Goal: Information Seeking & Learning: Learn about a topic

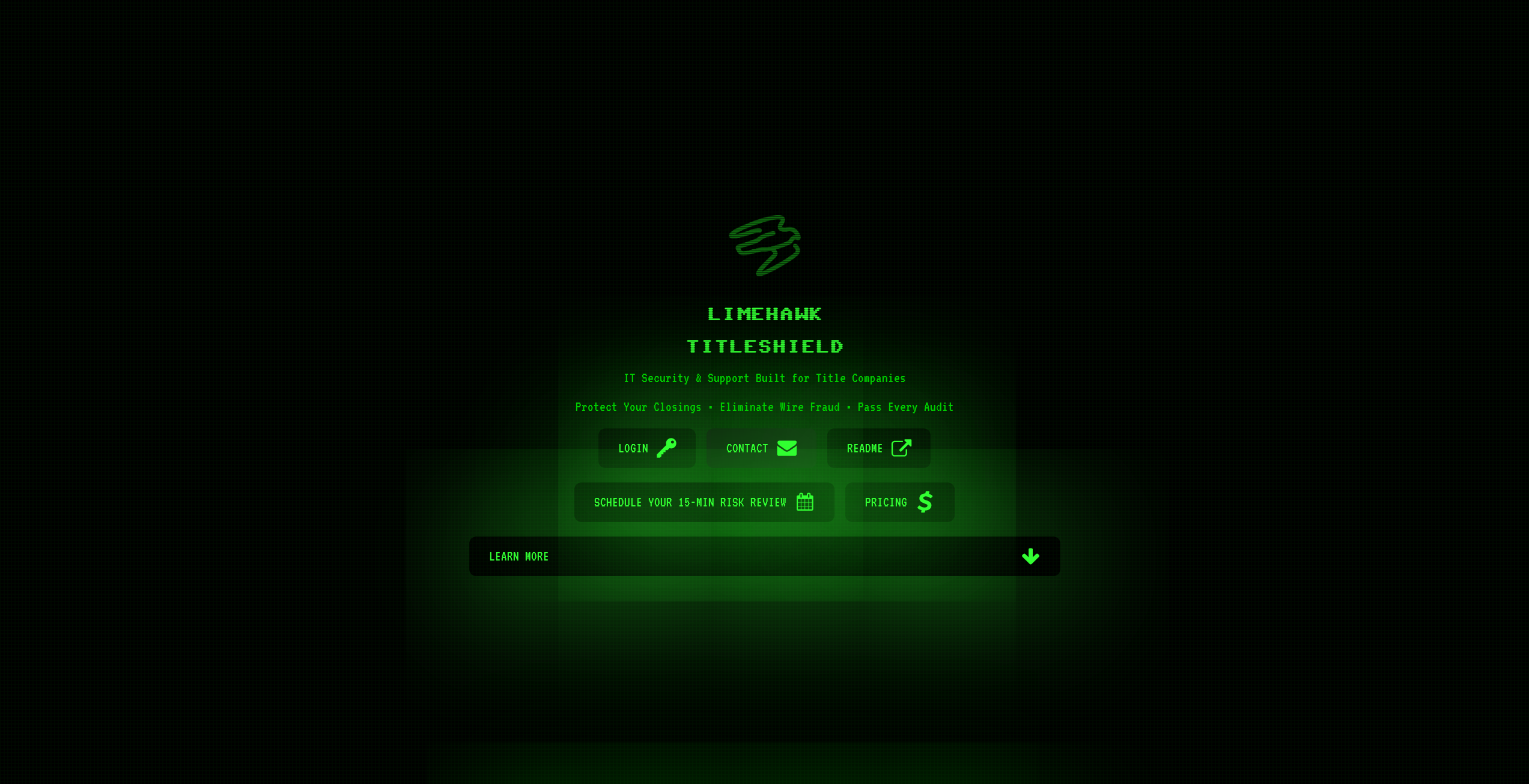
click at [752, 452] on span "Contact" at bounding box center [747, 448] width 42 height 39
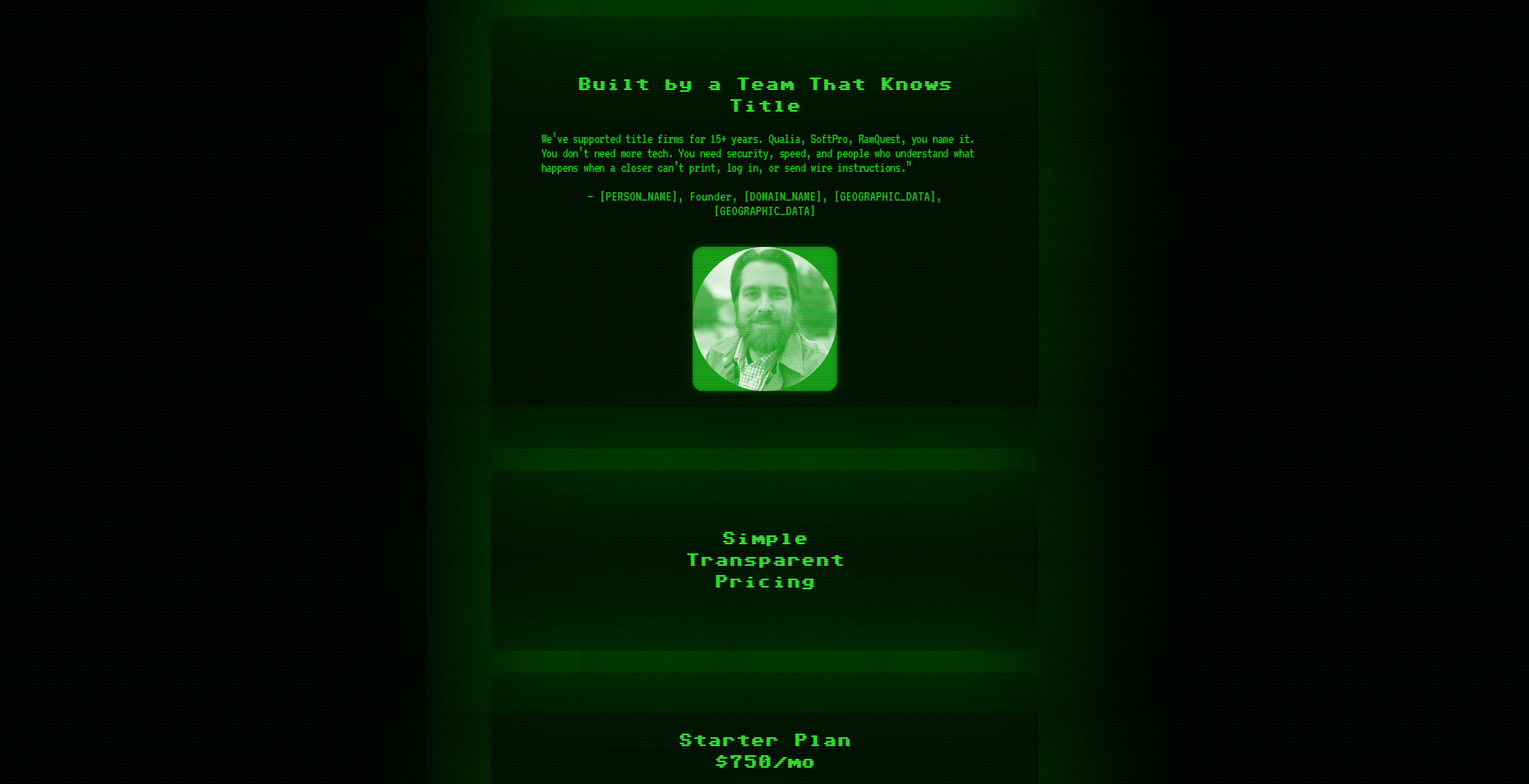
scroll to position [3322, 0]
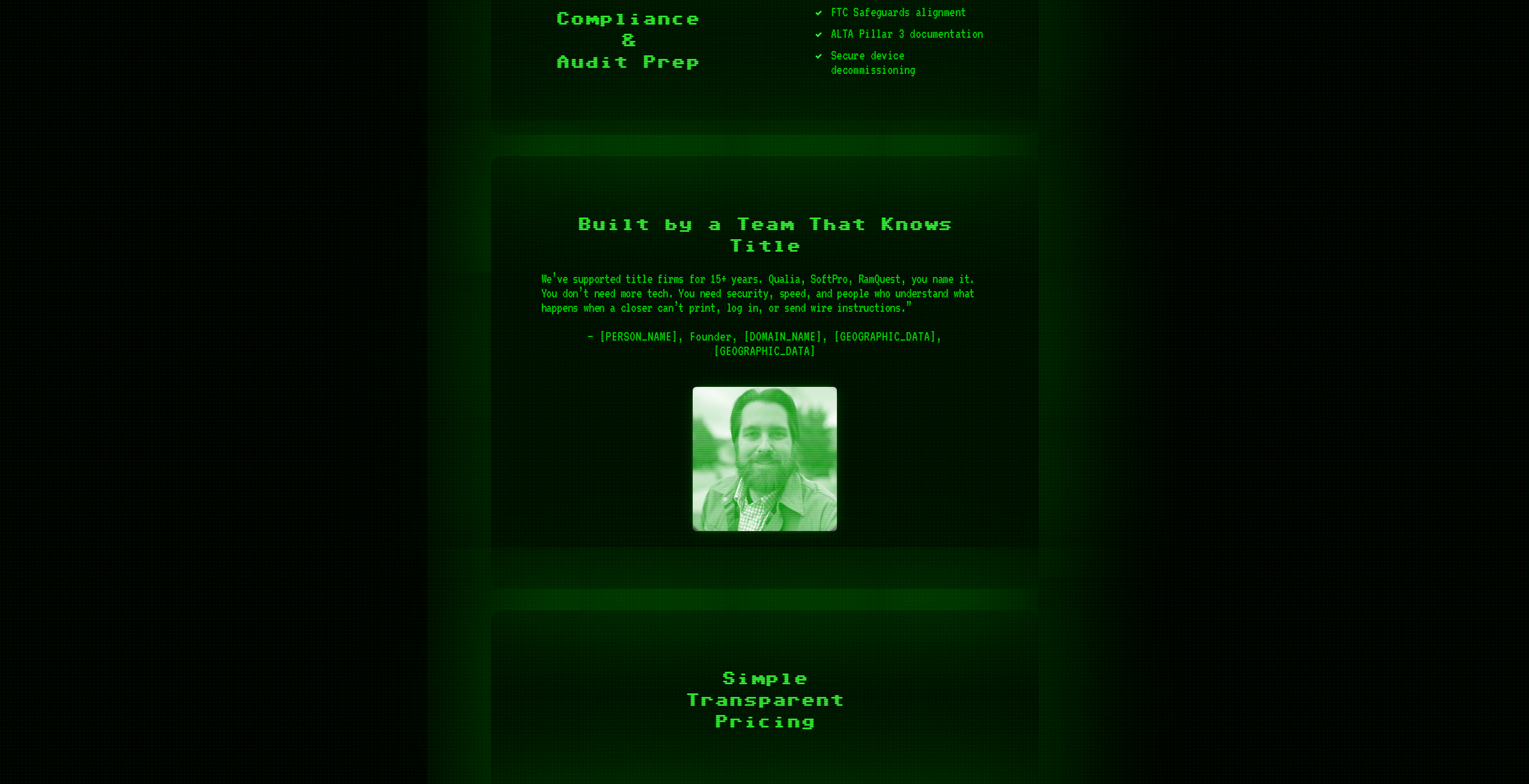
scroll to position [3202, 0]
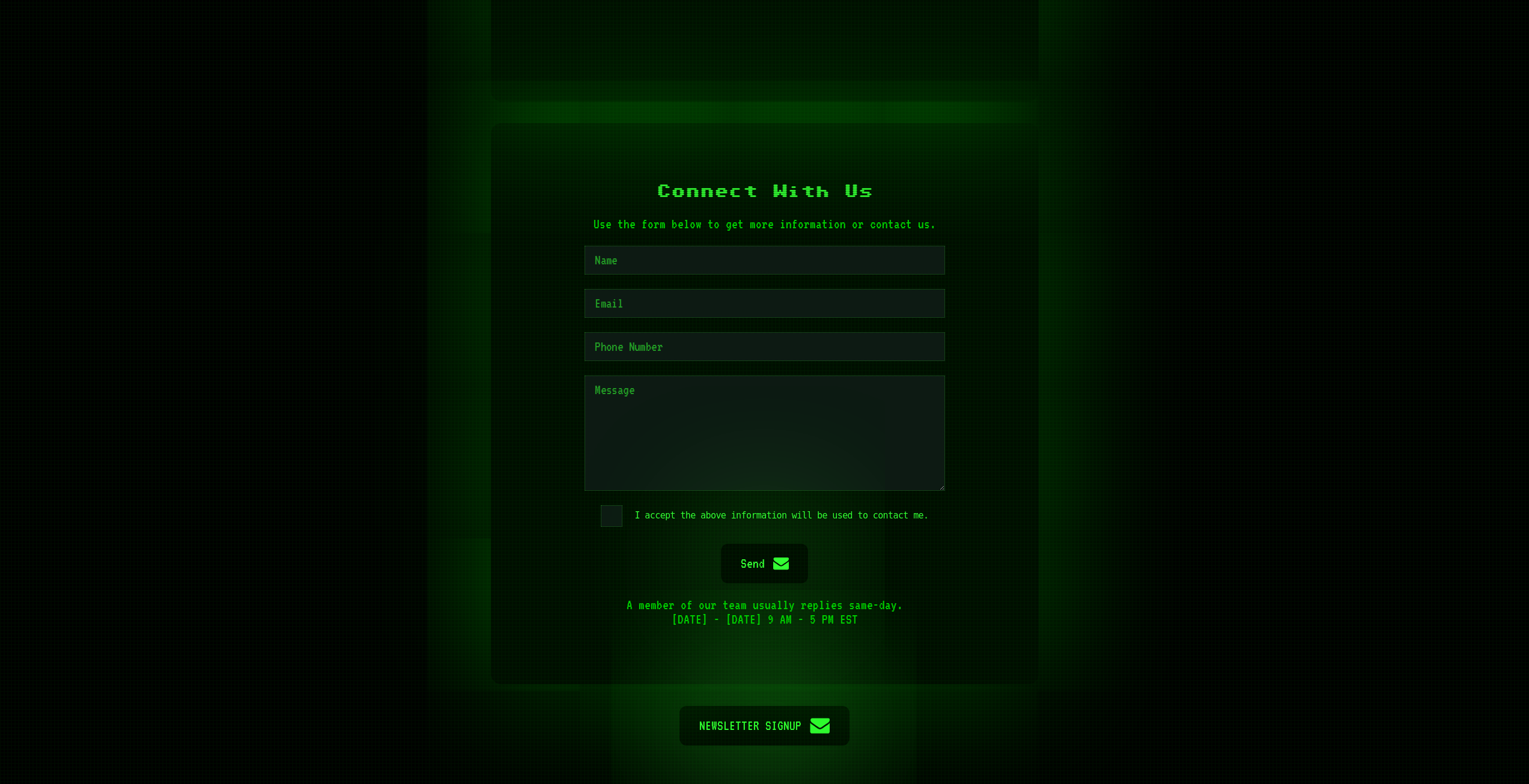
scroll to position [5904, 0]
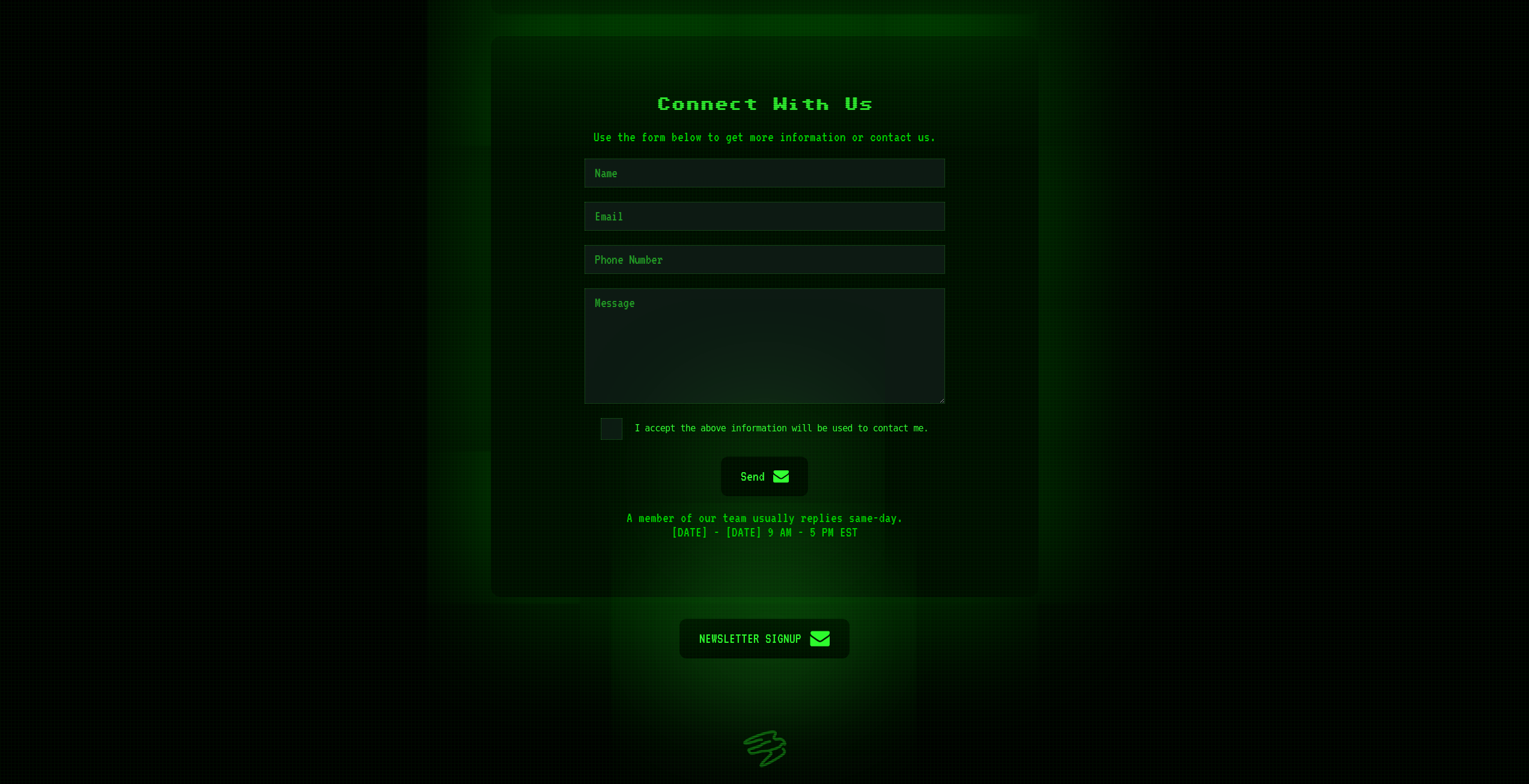
drag, startPoint x: 378, startPoint y: 209, endPoint x: 384, endPoint y: 202, distance: 9.2
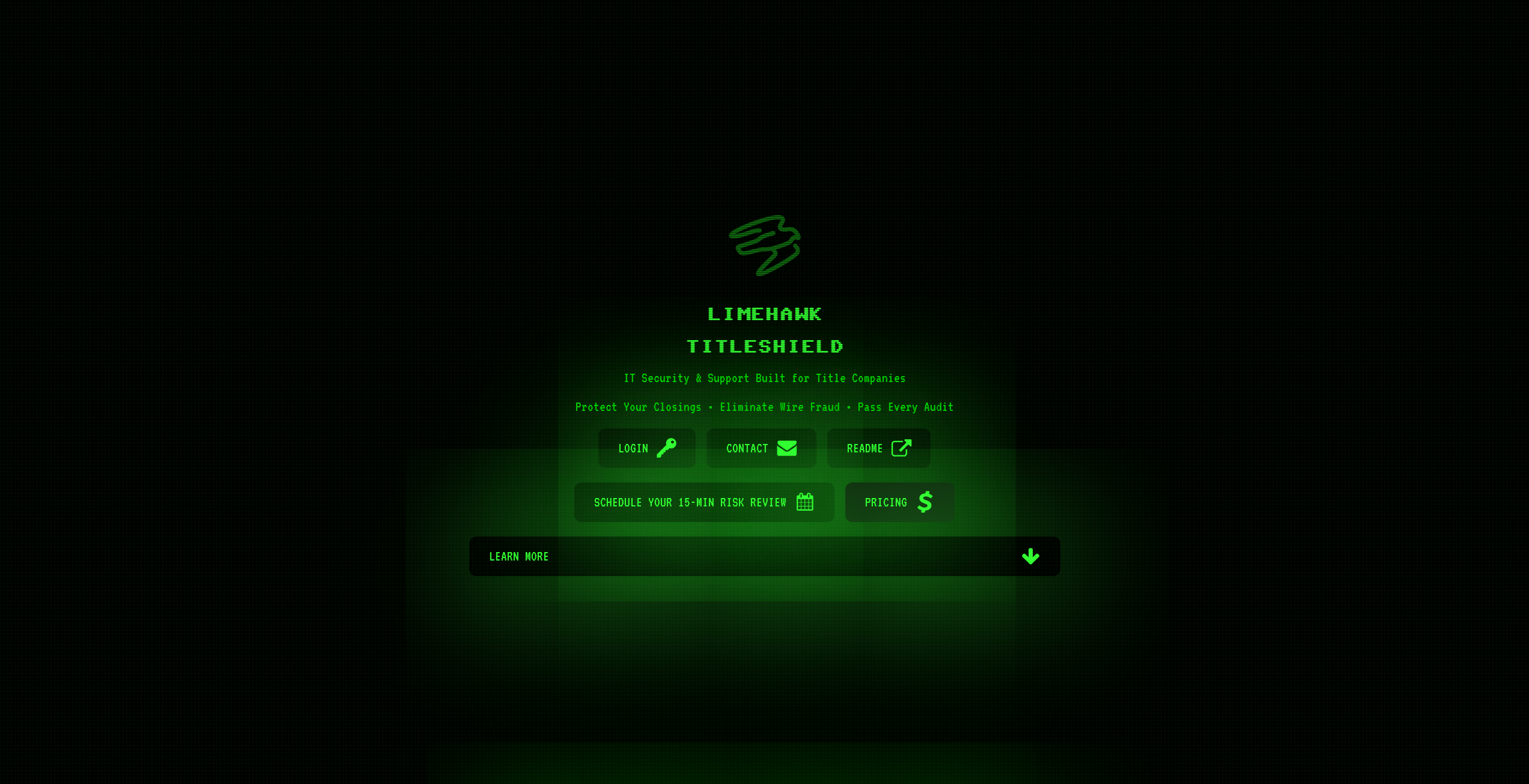
click at [890, 508] on span "Pricing" at bounding box center [885, 502] width 42 height 39
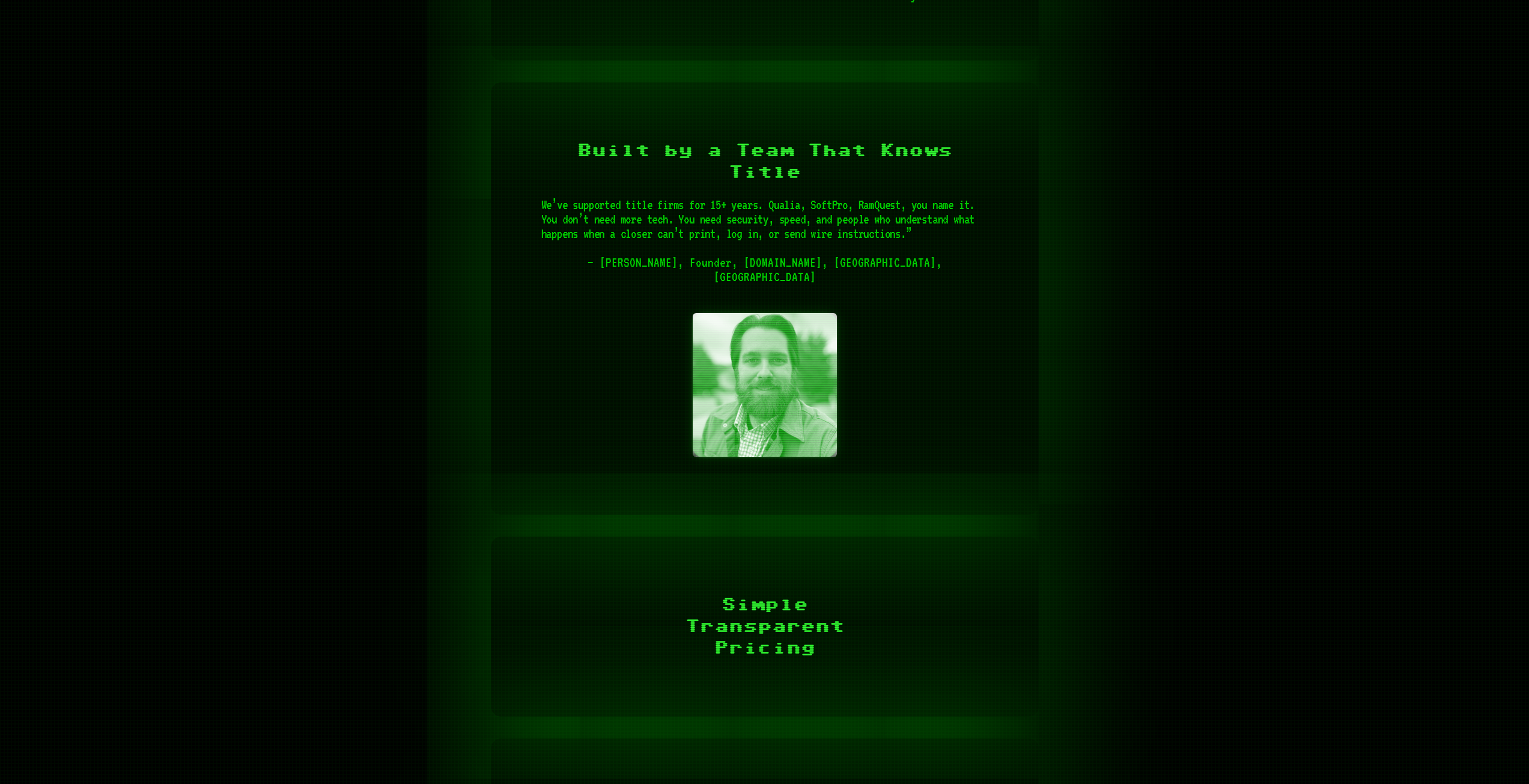
scroll to position [3249, 0]
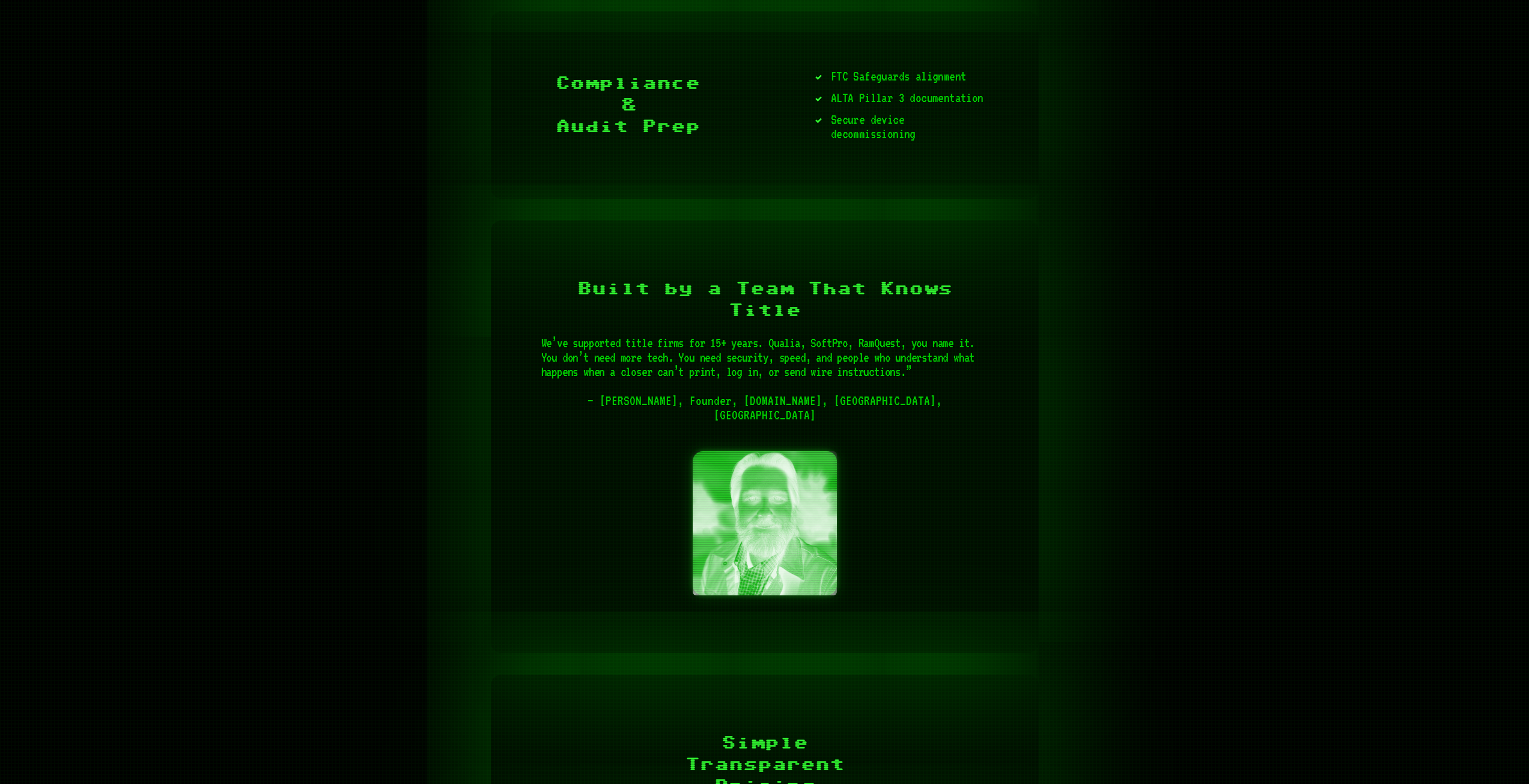
scroll to position [3189, 0]
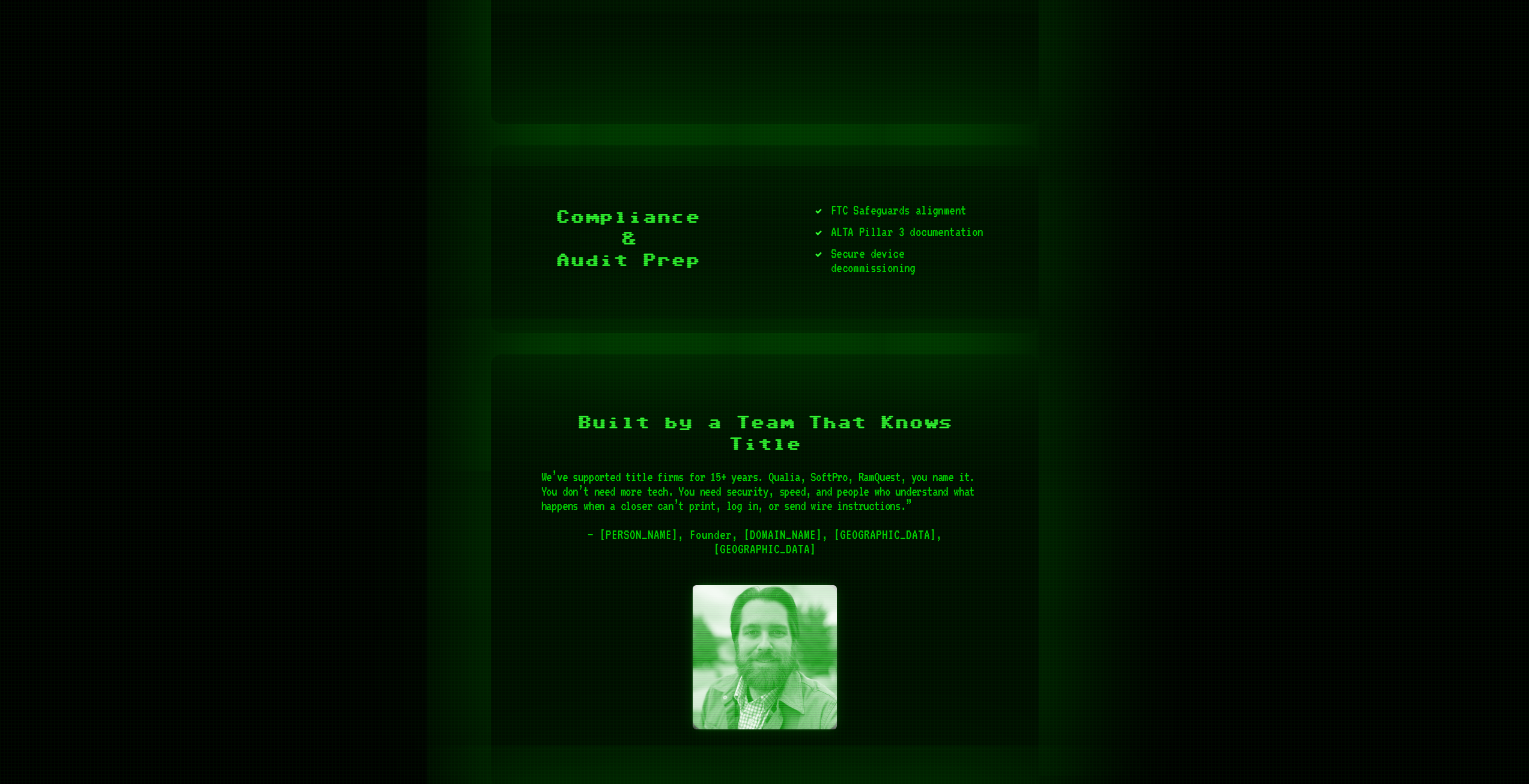
scroll to position [3104, 0]
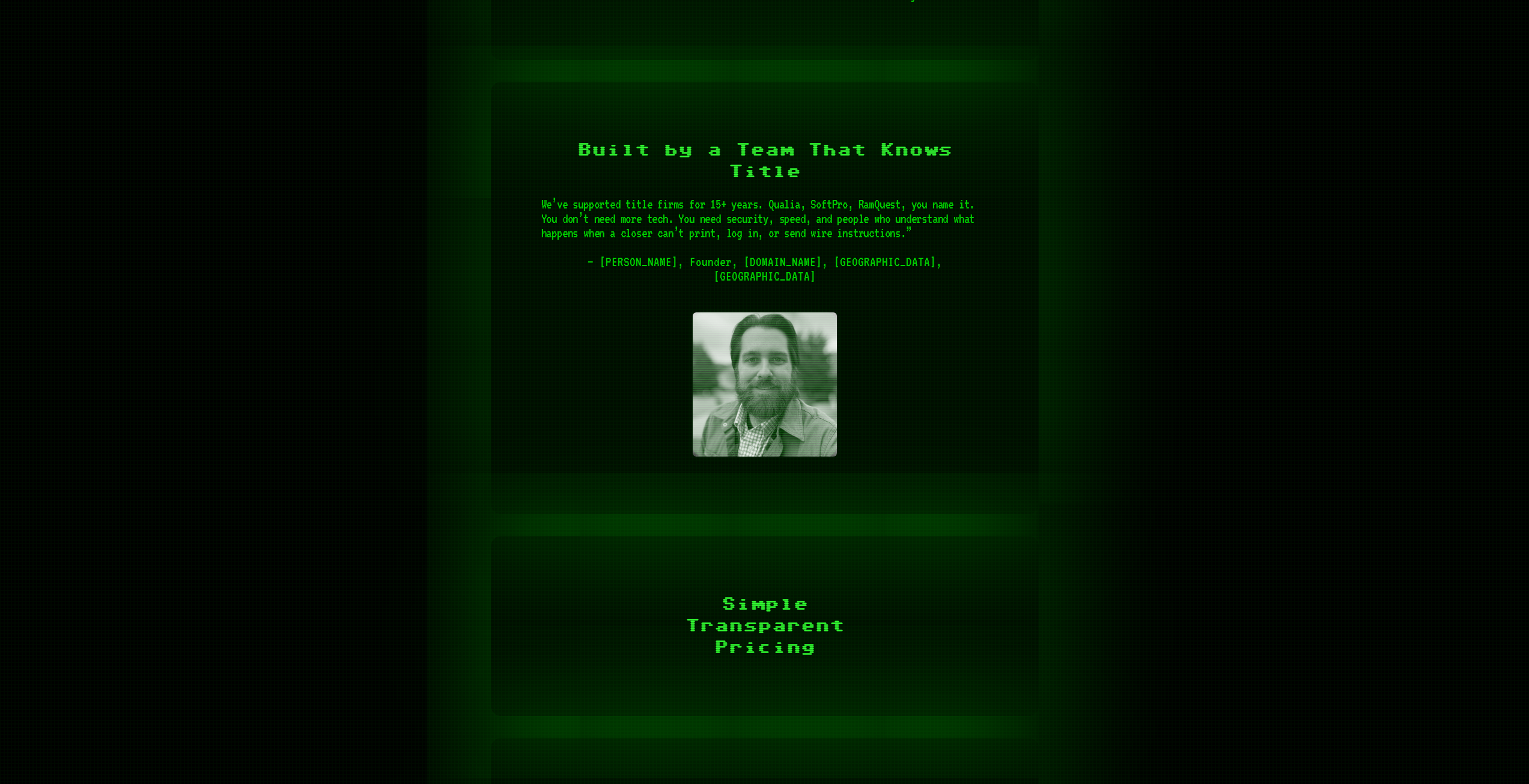
scroll to position [3284, 0]
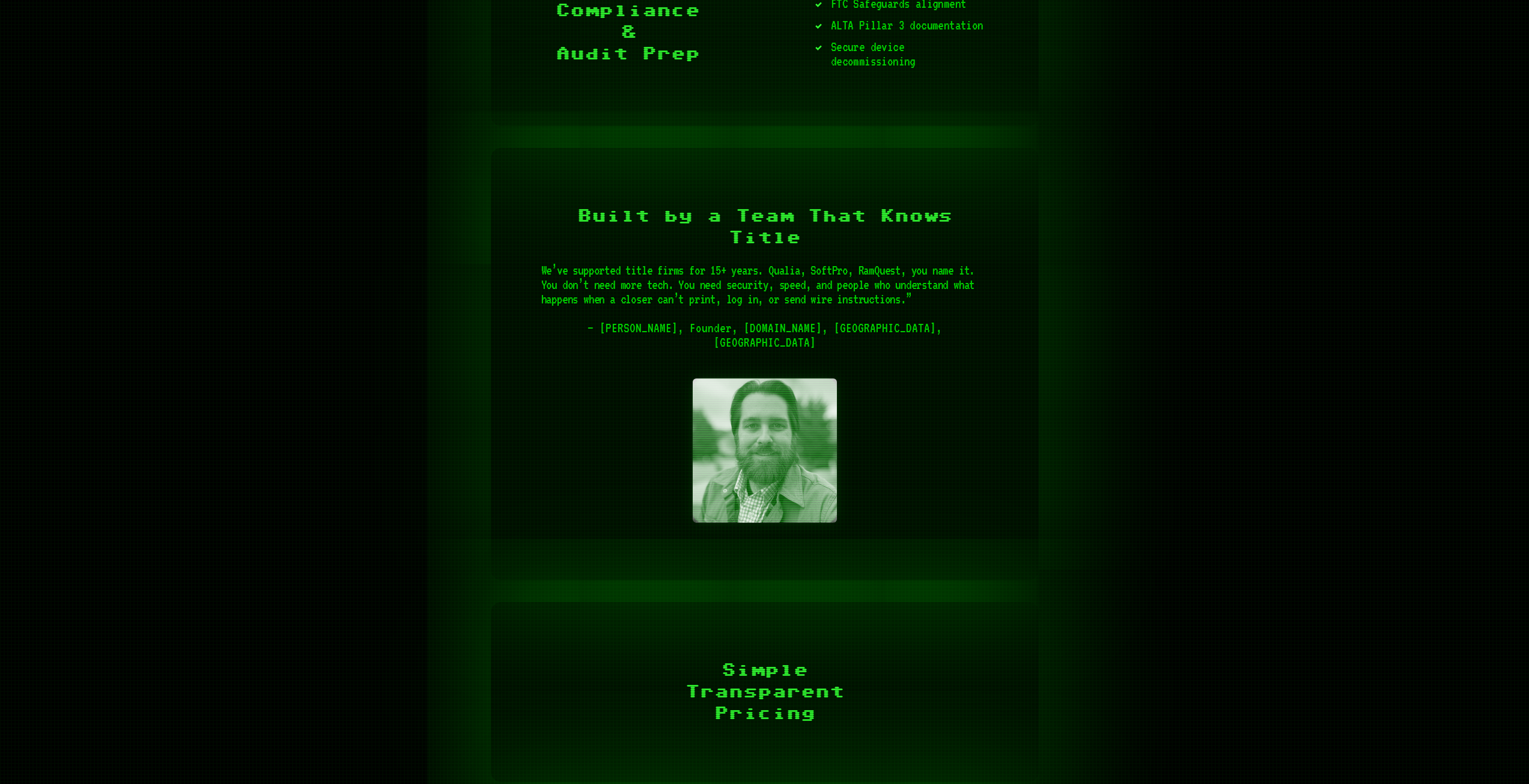
scroll to position [3224, 0]
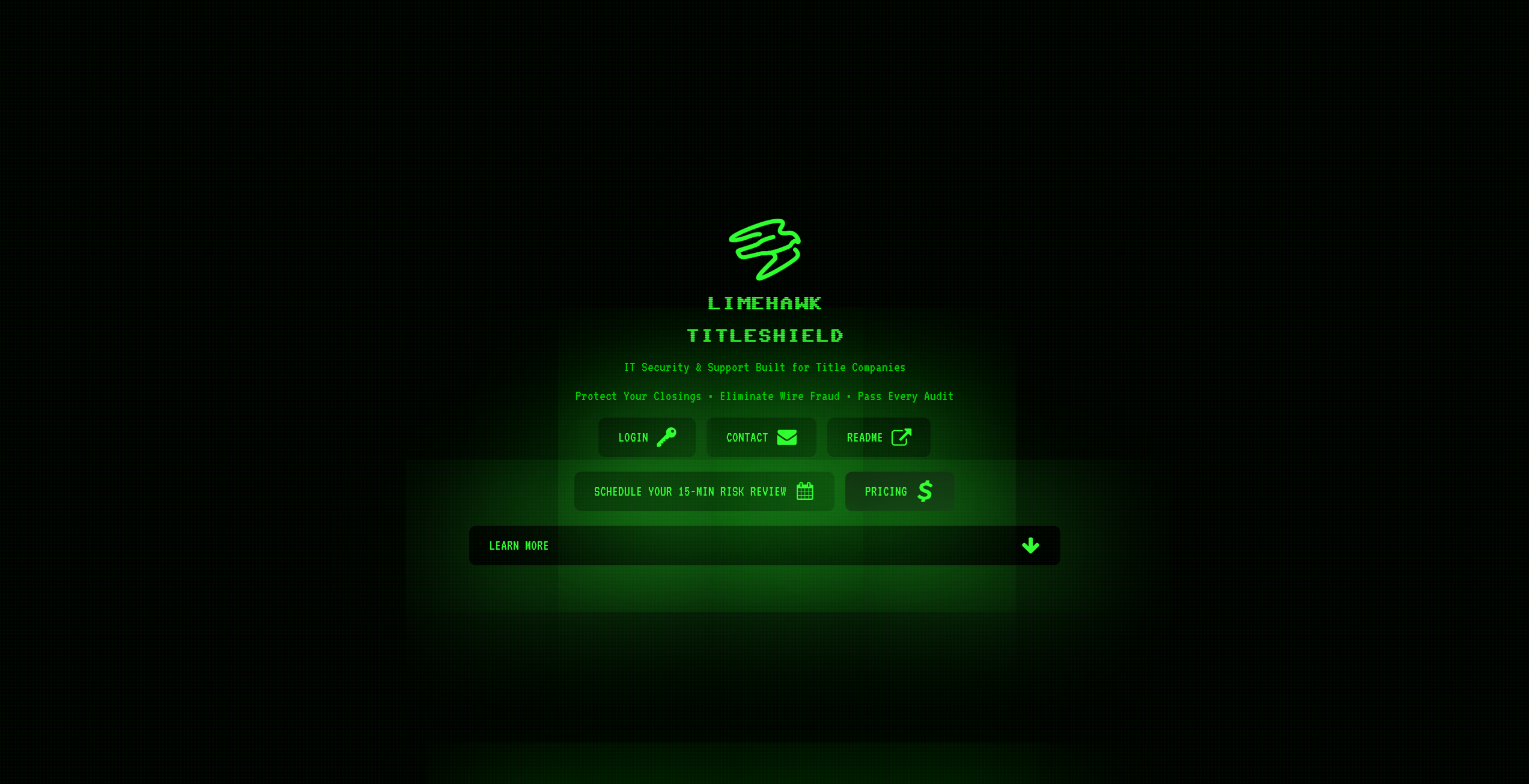
click at [876, 486] on span "Pricing" at bounding box center [885, 491] width 42 height 39
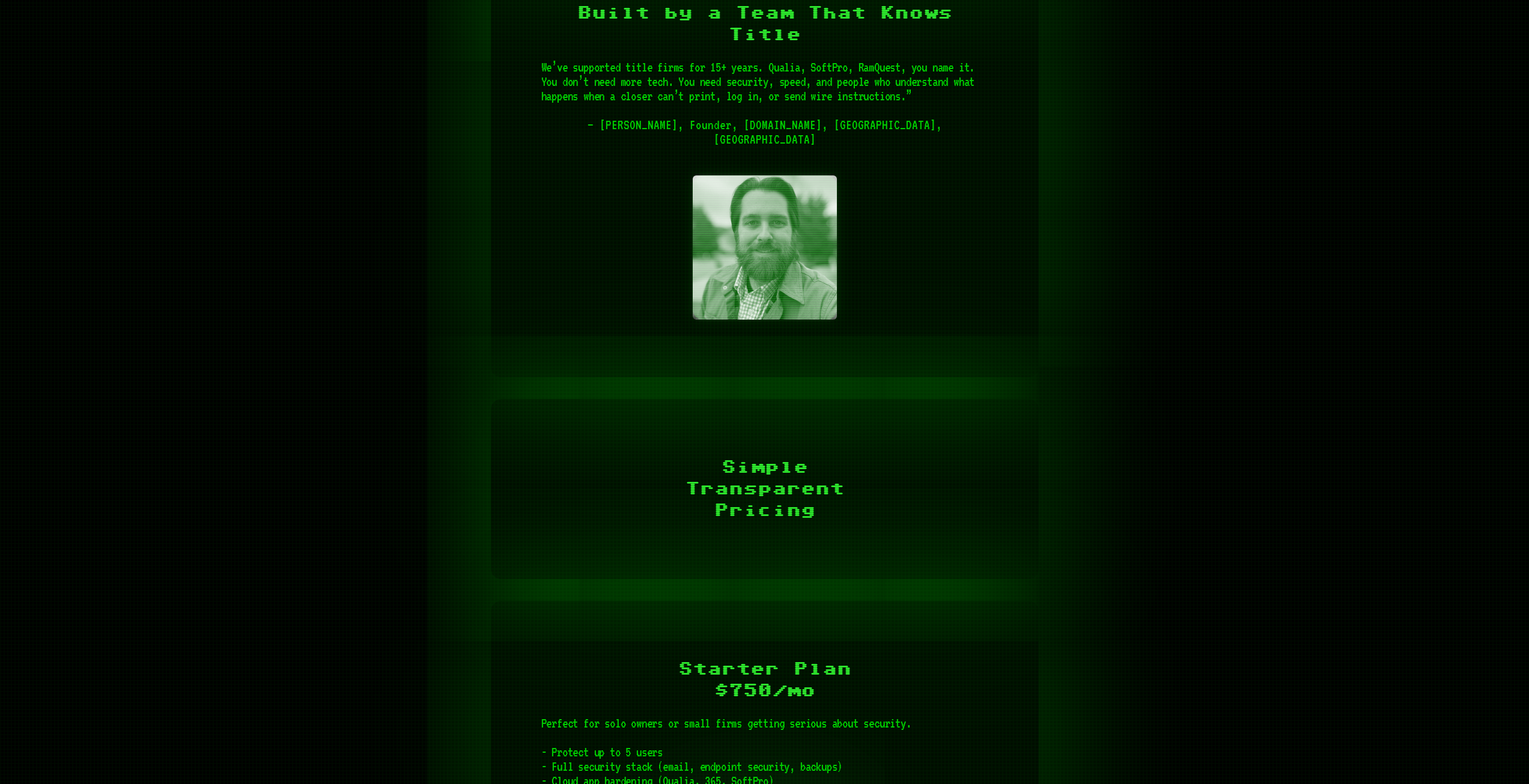
scroll to position [3284, 0]
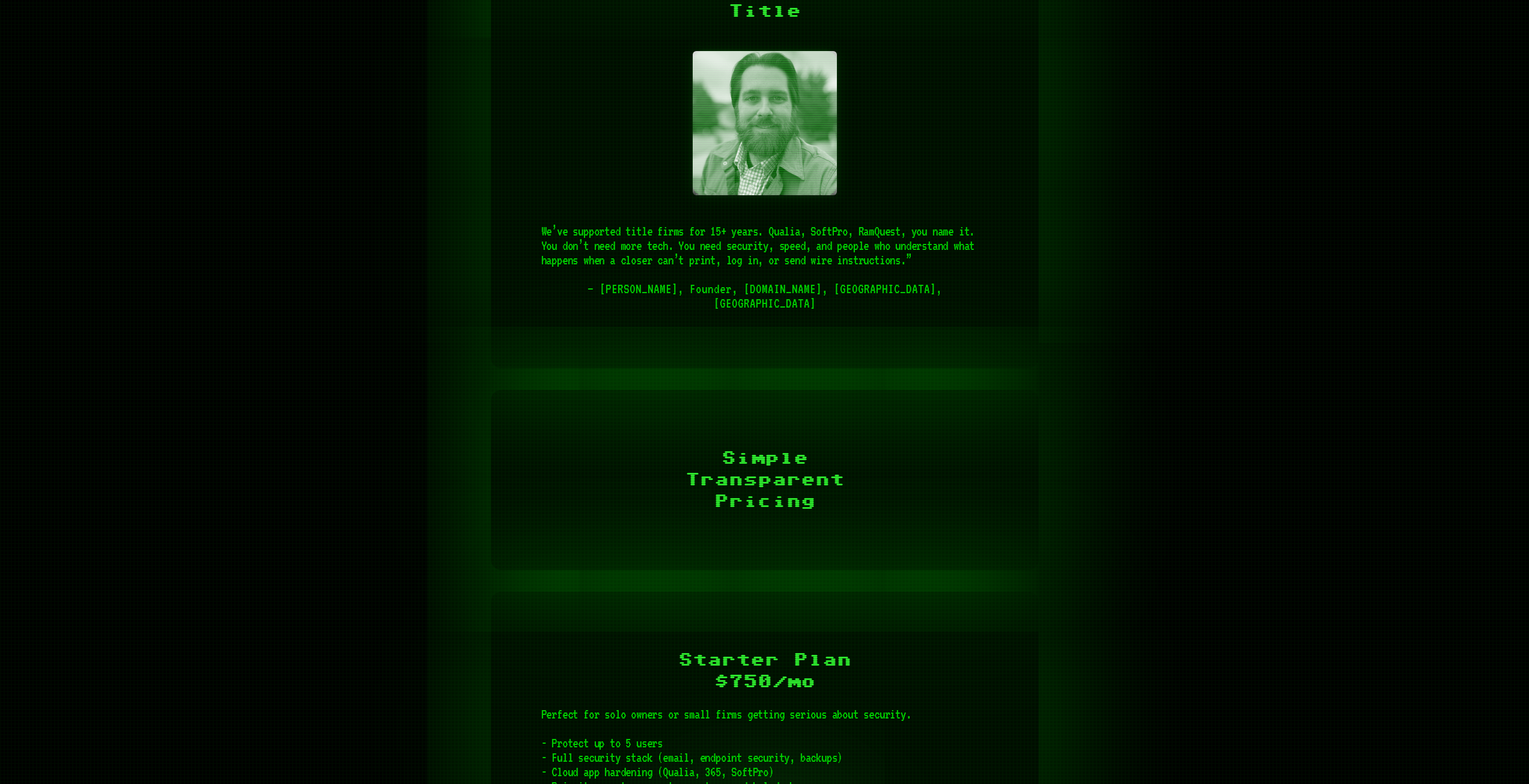
scroll to position [3119, 0]
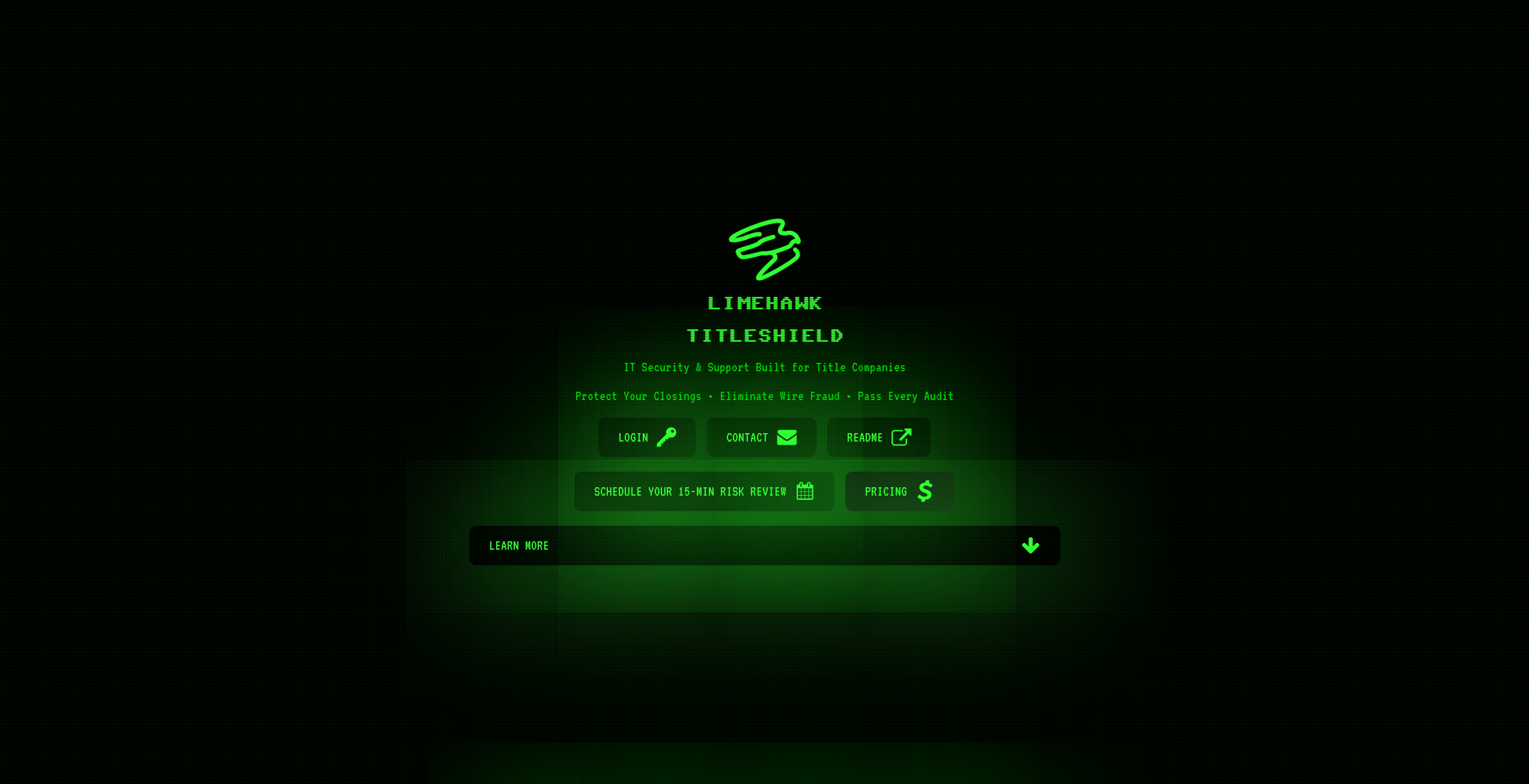
click at [877, 497] on span "Pricing" at bounding box center [885, 491] width 42 height 39
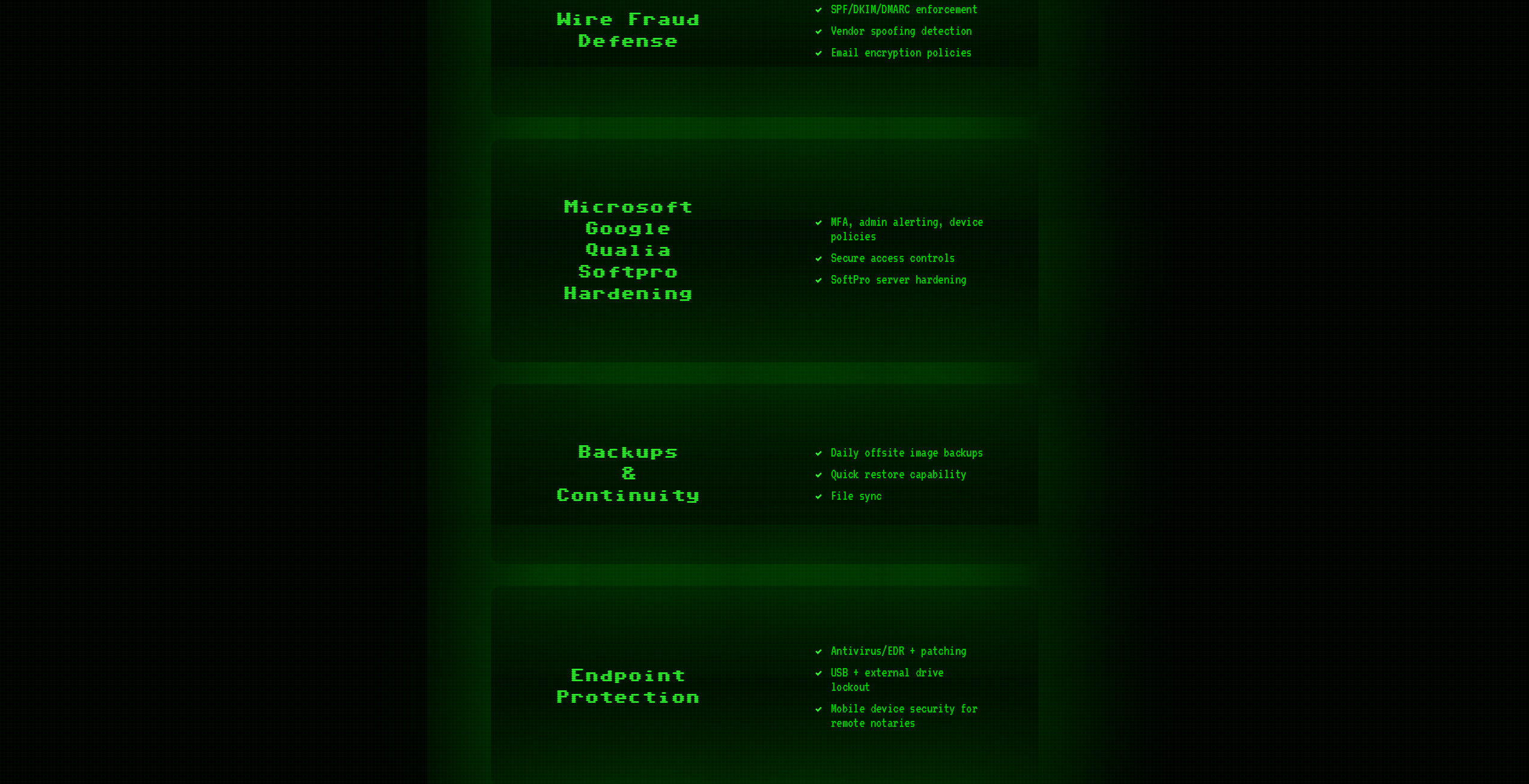
scroll to position [2479, 0]
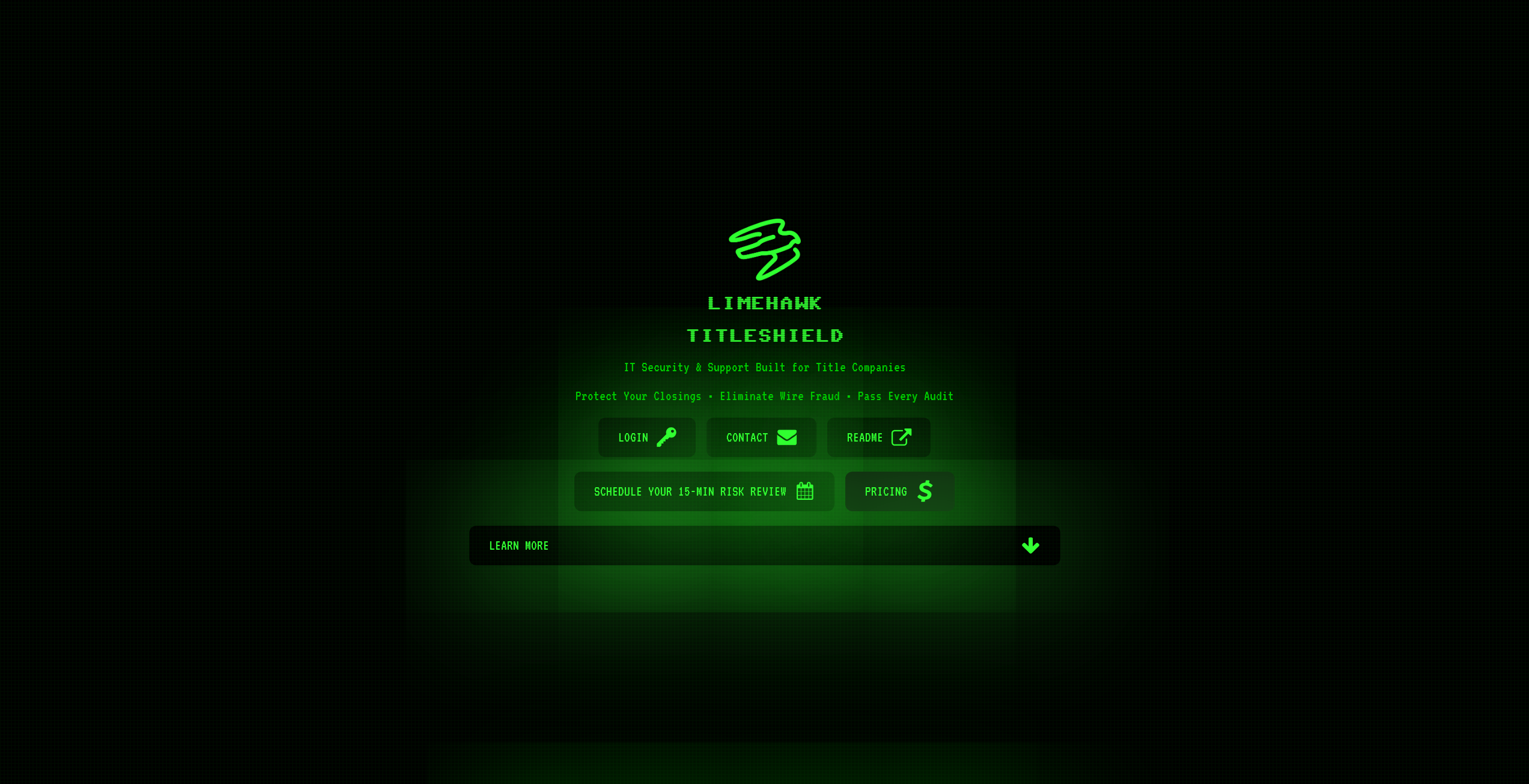
click at [866, 491] on span "Pricing" at bounding box center [885, 491] width 42 height 39
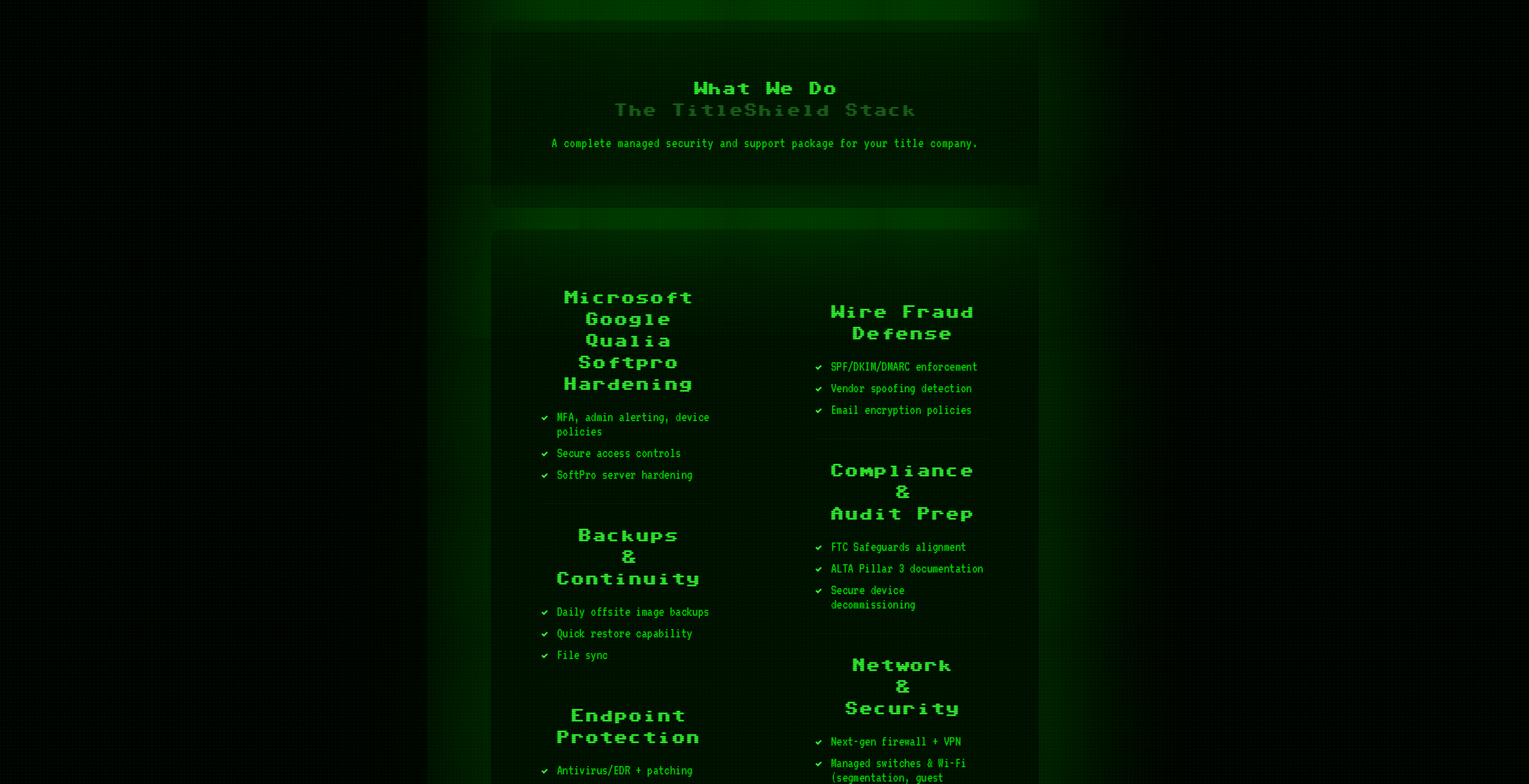
scroll to position [2225, 0]
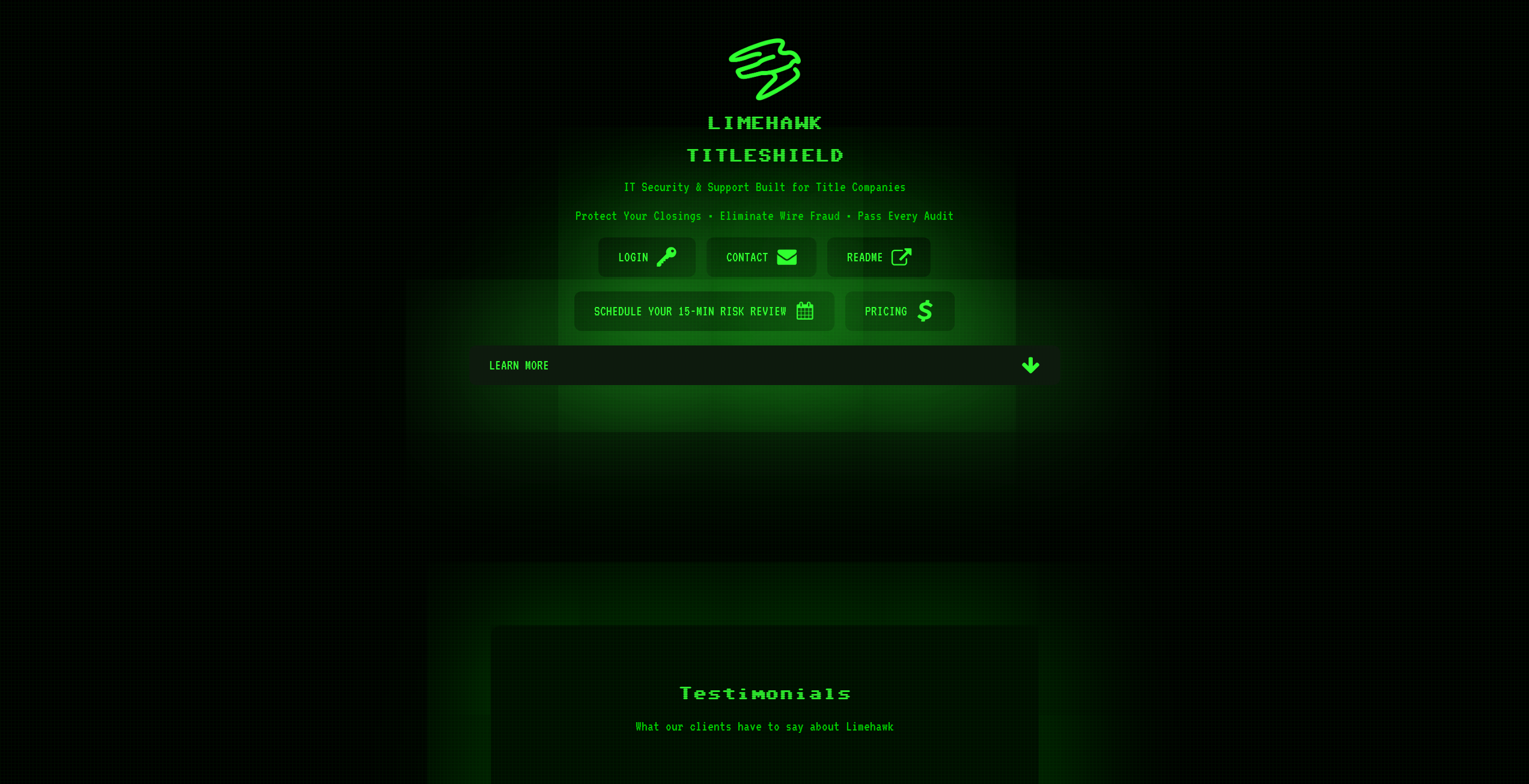
click at [568, 357] on span "Learn more" at bounding box center [750, 365] width 524 height 39
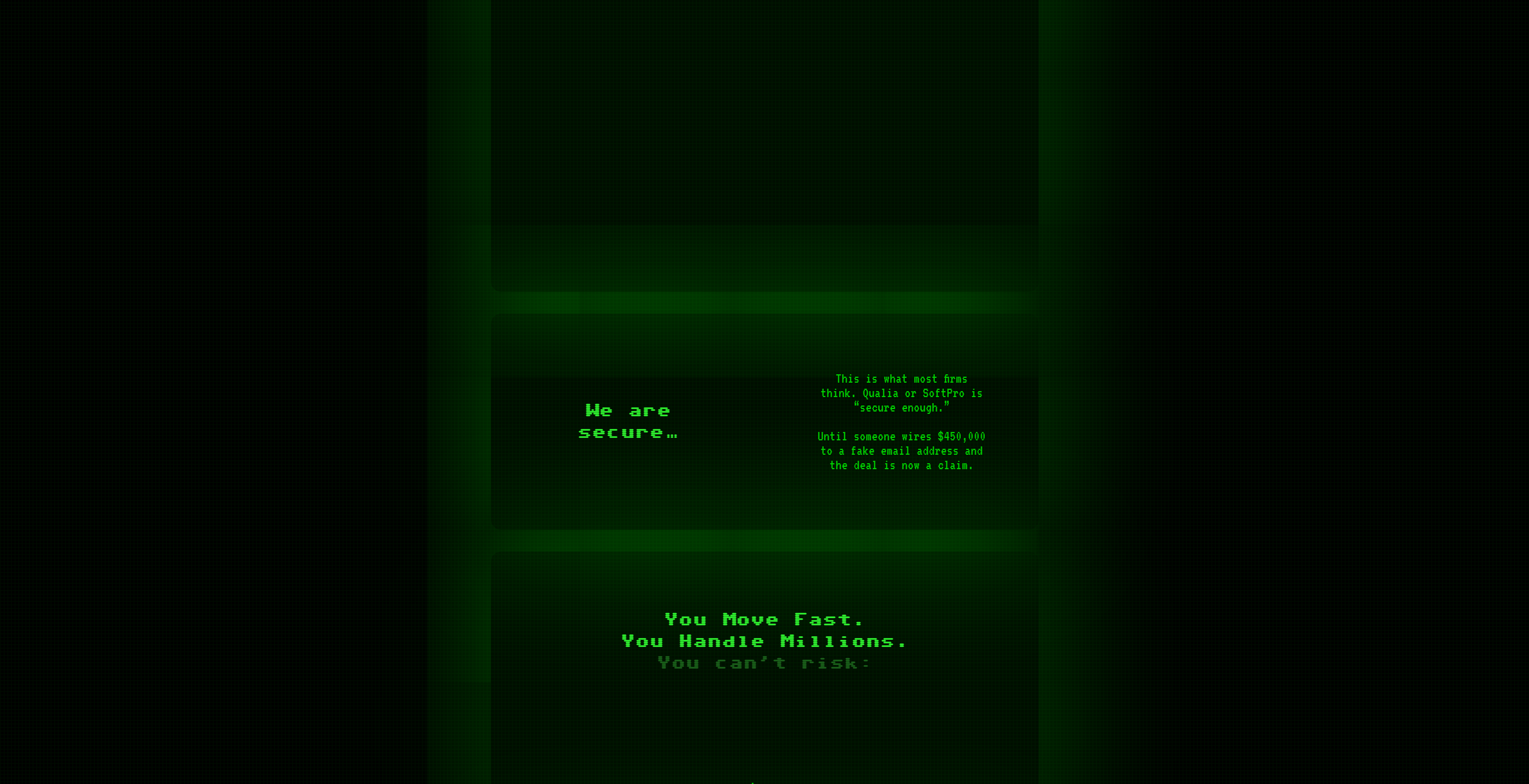
scroll to position [1045, 0]
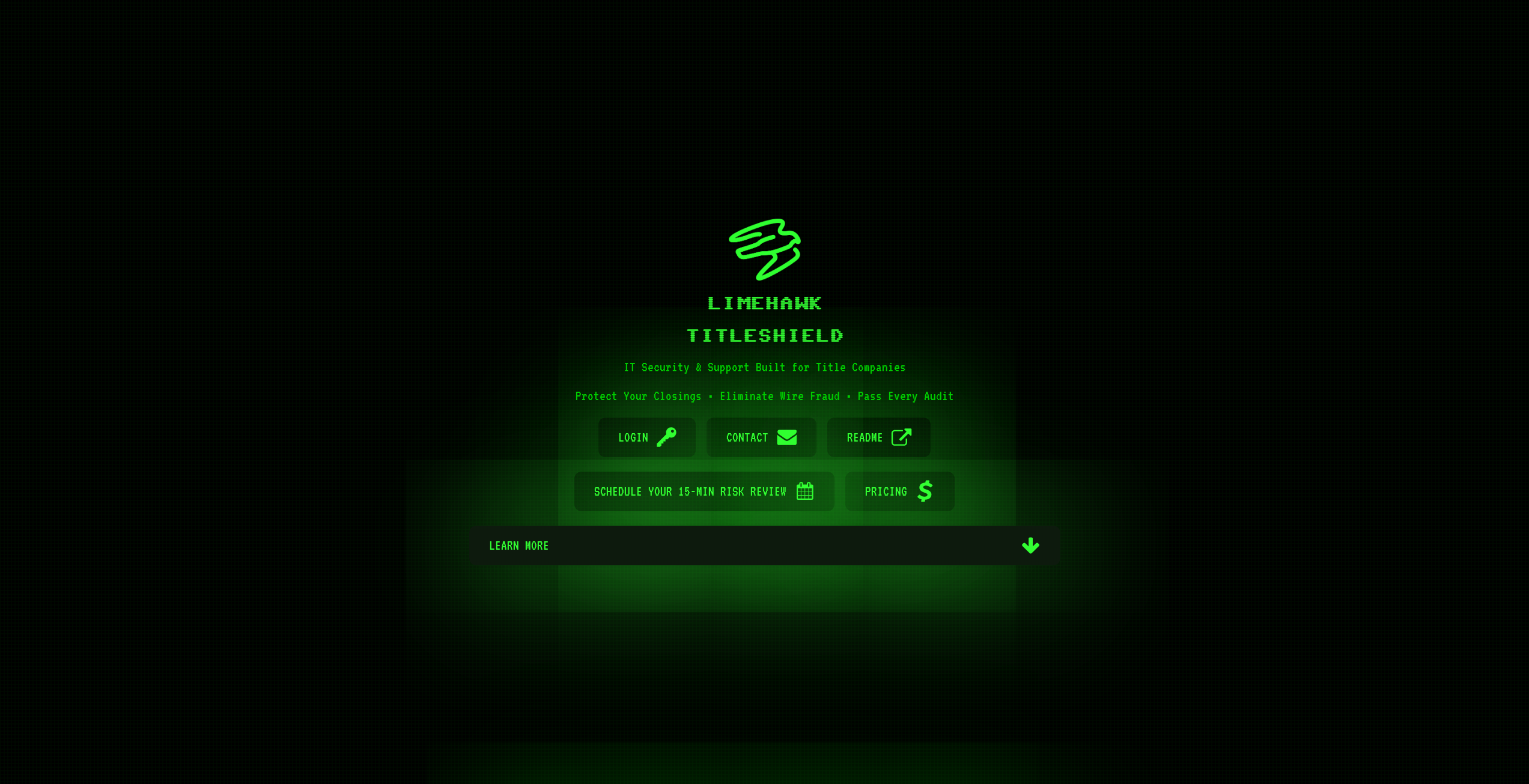
click at [568, 552] on span "Learn more" at bounding box center [750, 546] width 524 height 39
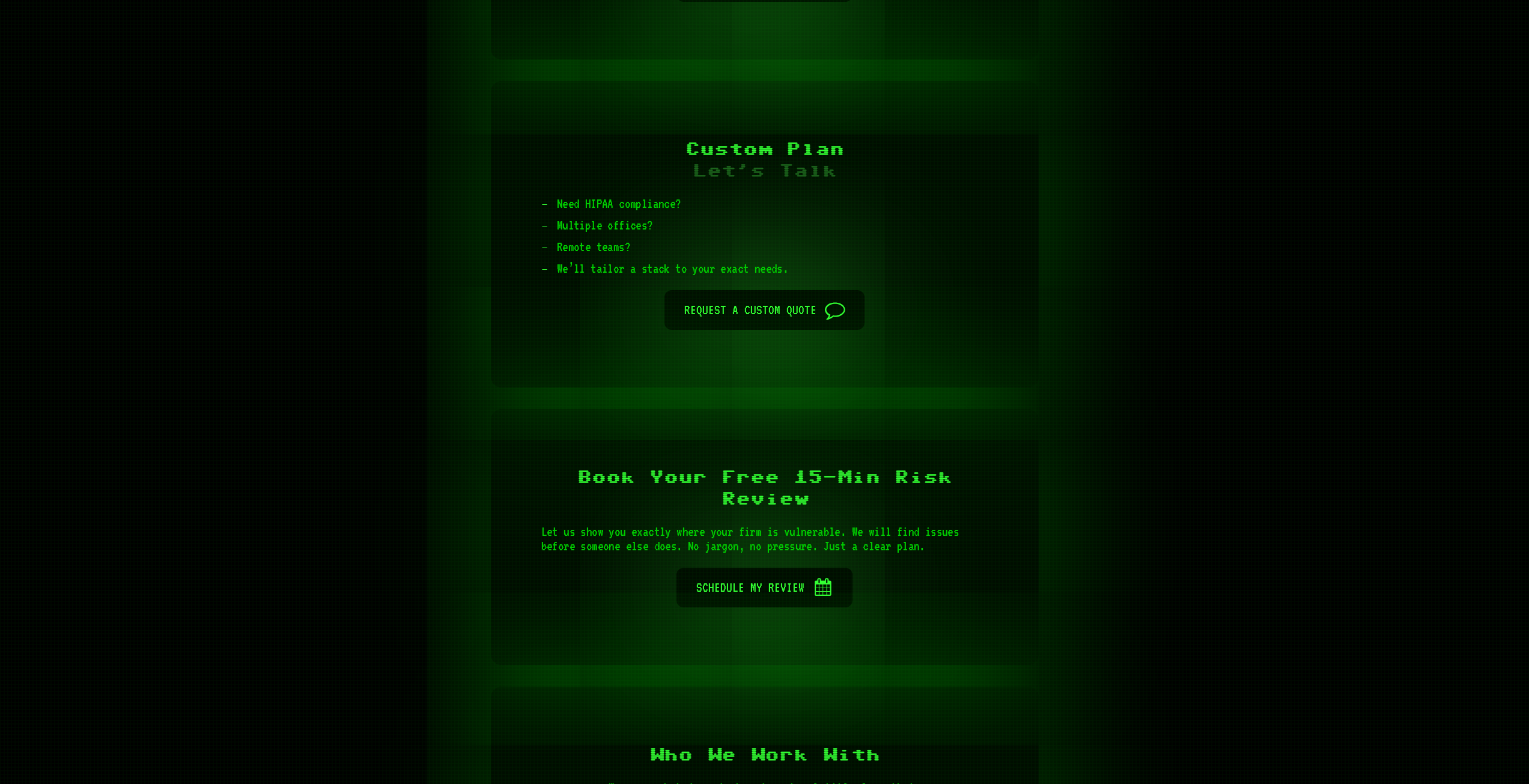
scroll to position [4288, 0]
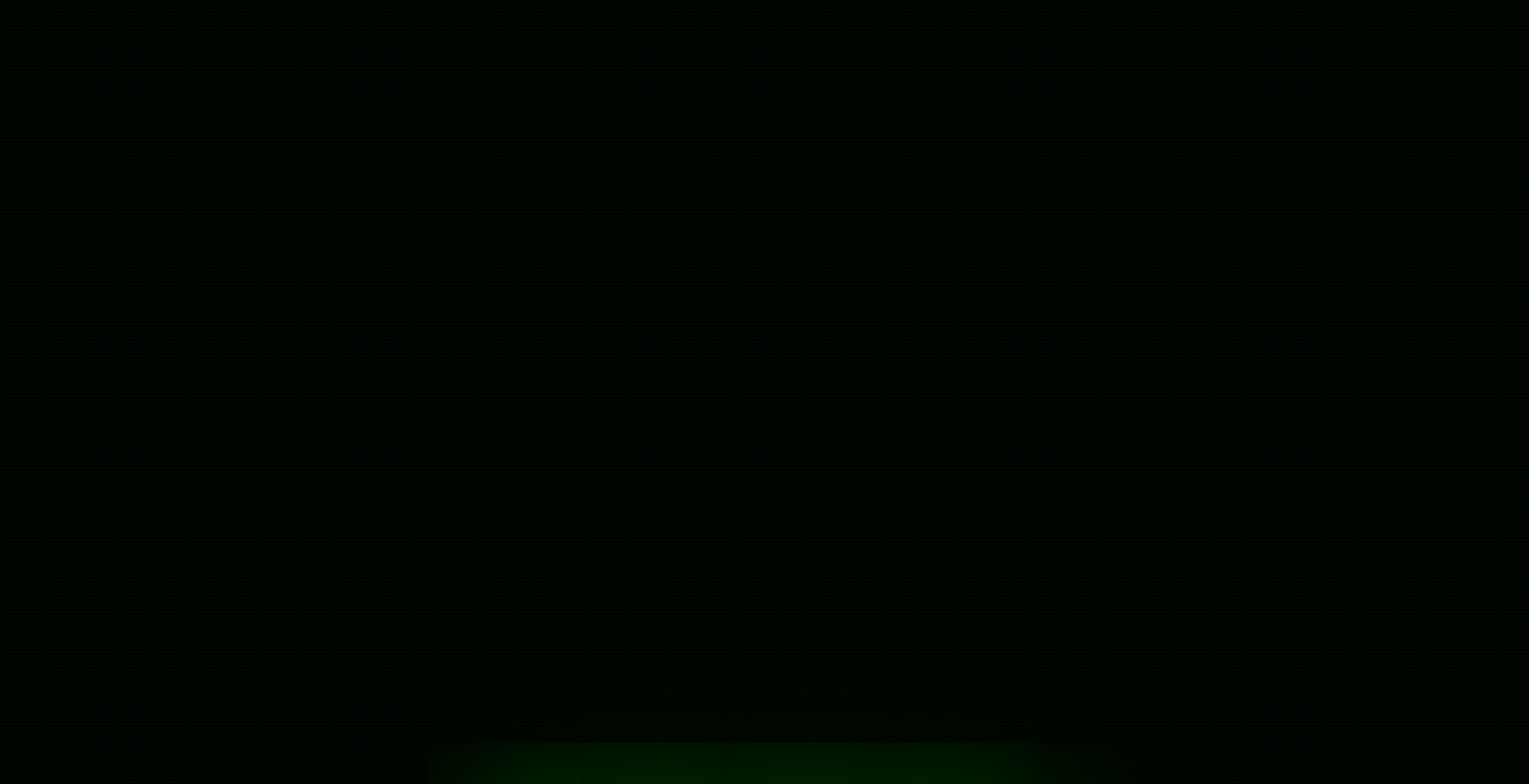
scroll to position [805, 0]
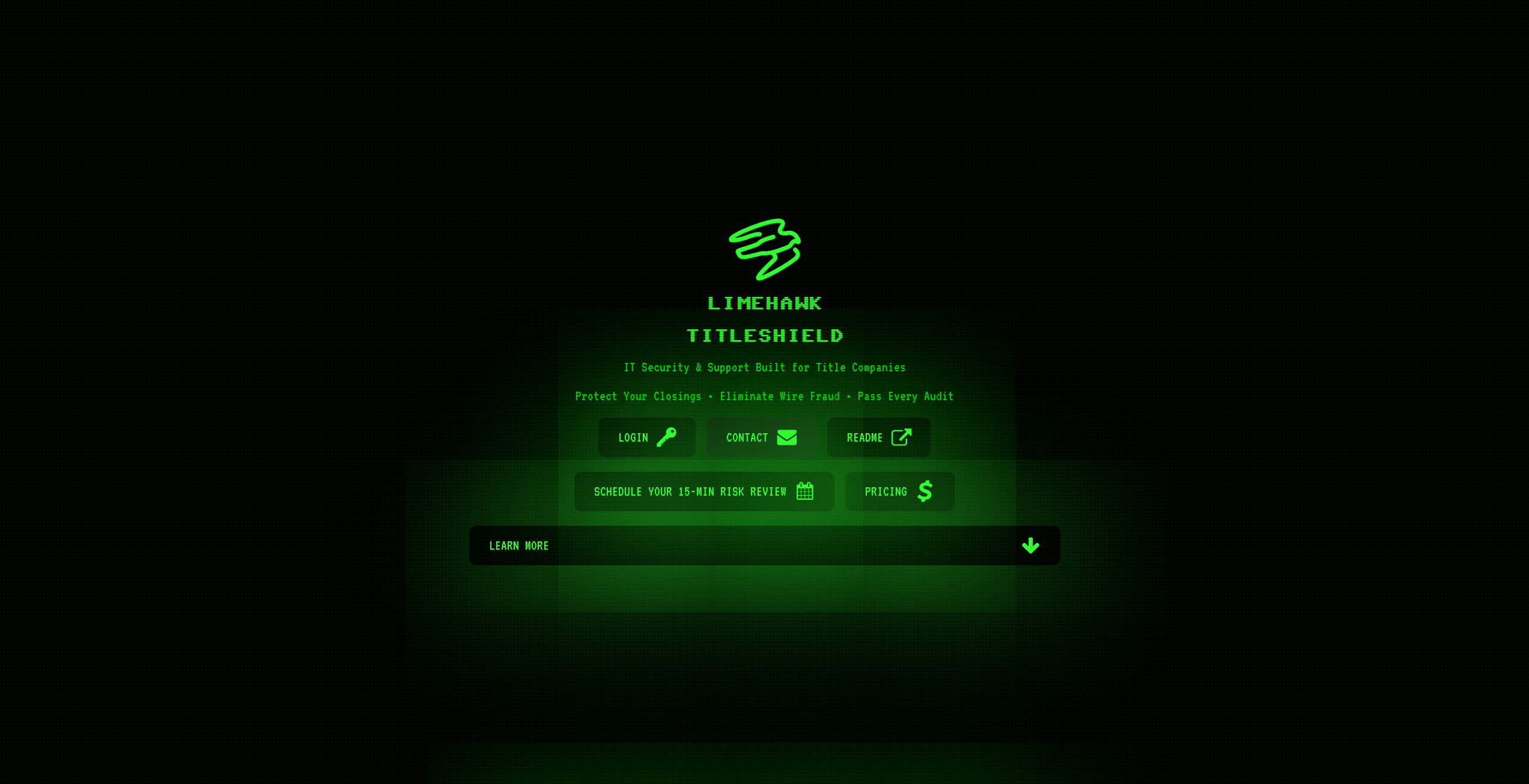
click at [774, 444] on link "Email Contact" at bounding box center [761, 437] width 110 height 39
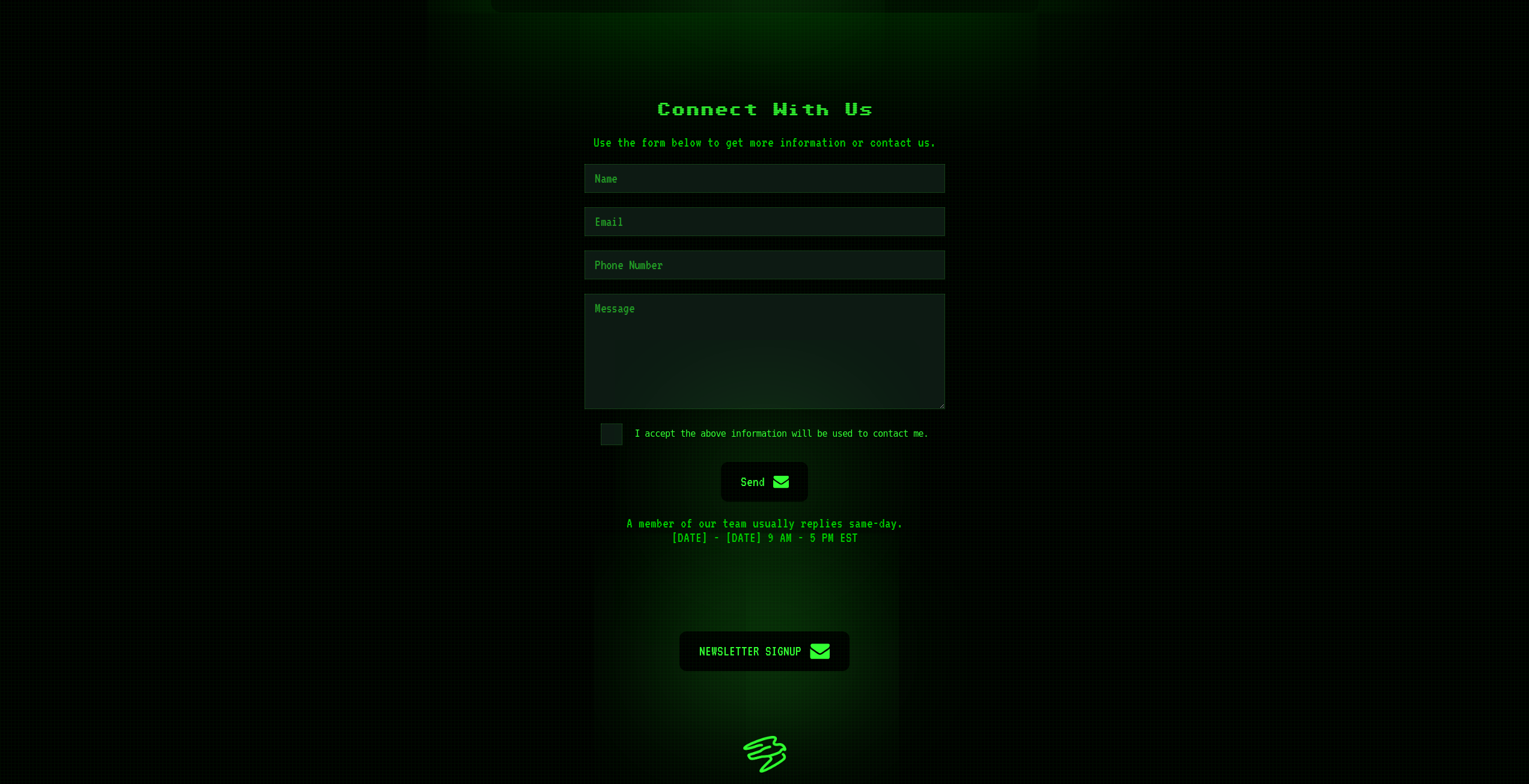
scroll to position [5544, 0]
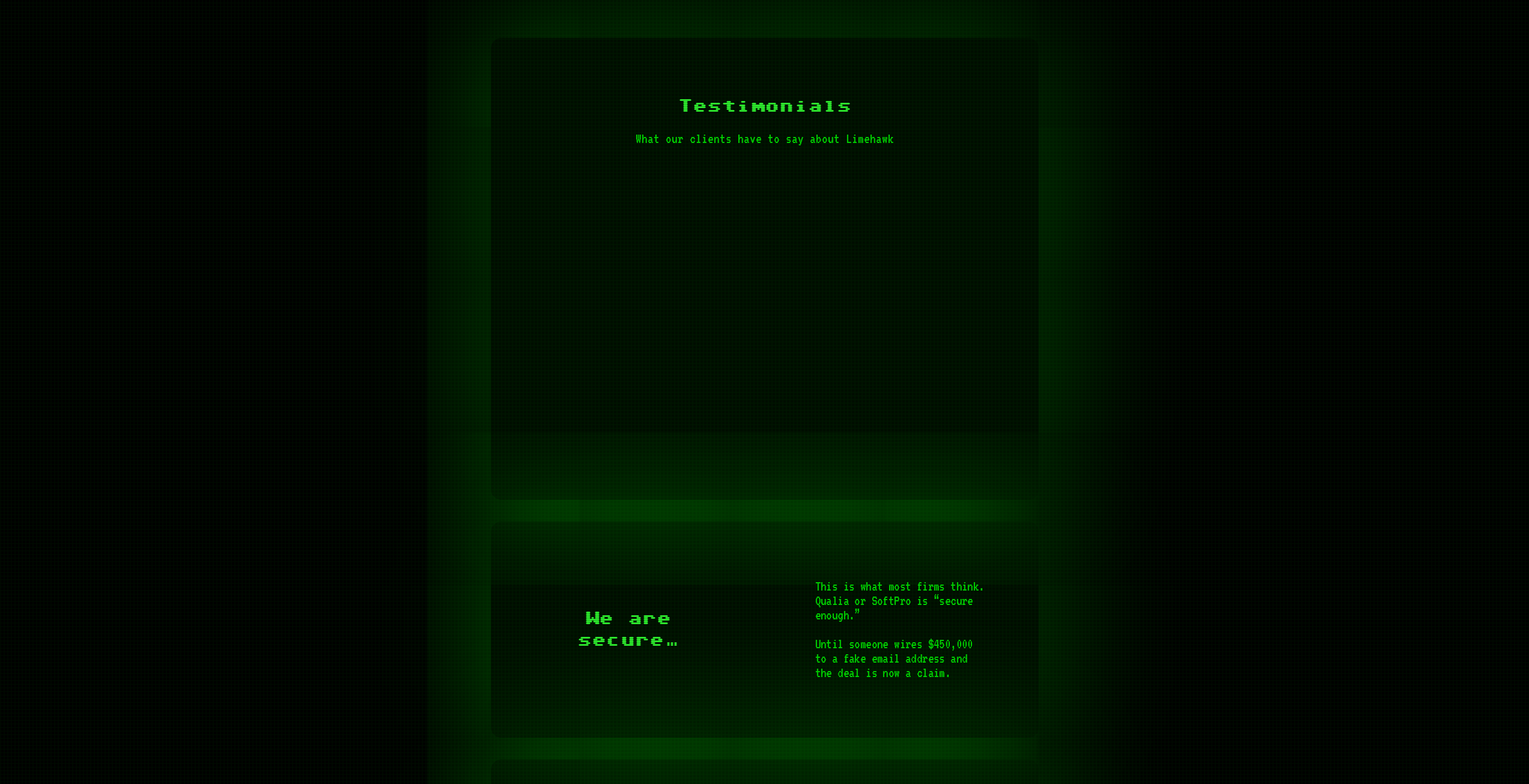
scroll to position [740, 0]
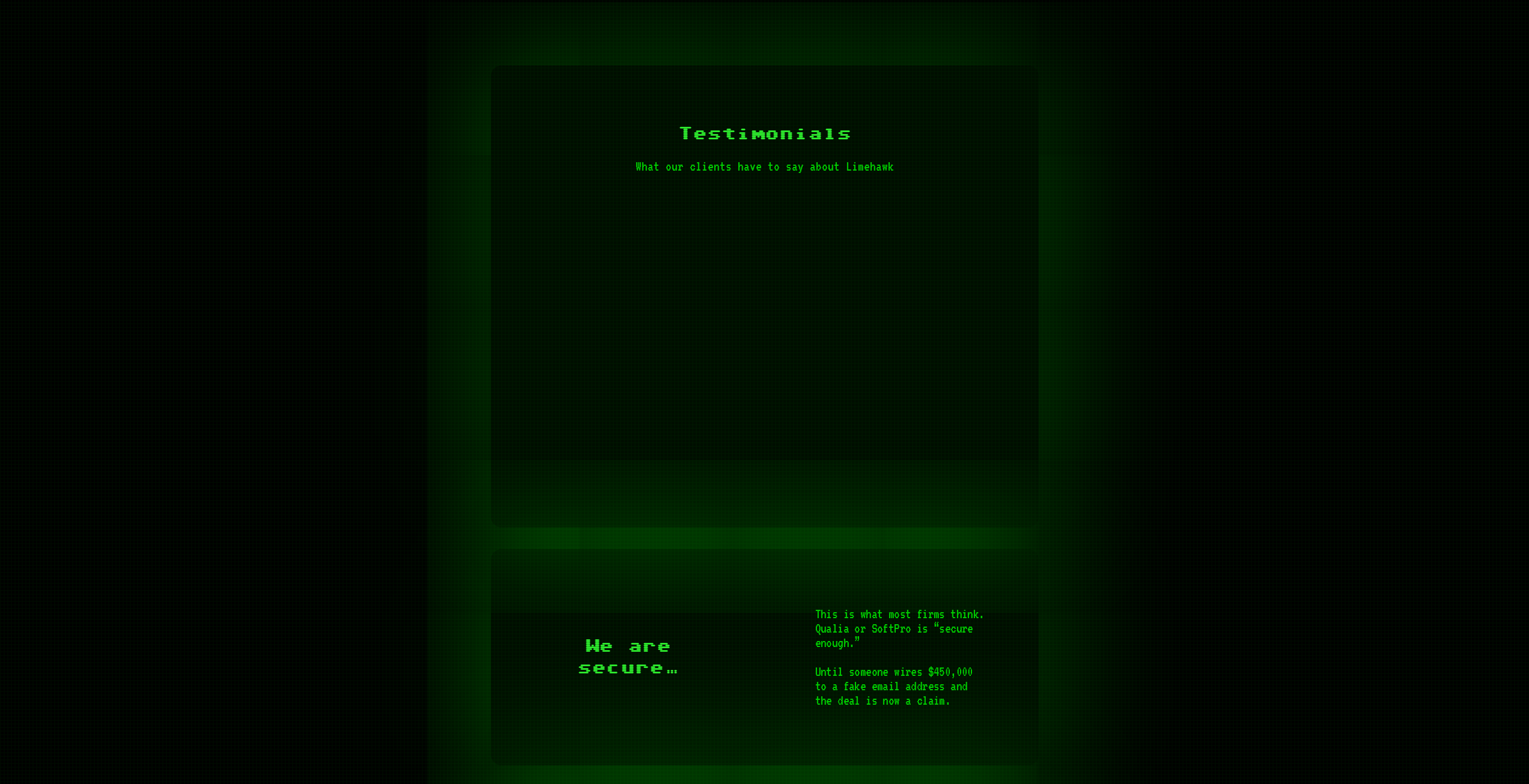
drag, startPoint x: 85, startPoint y: 16, endPoint x: 79, endPoint y: 17, distance: 6.1
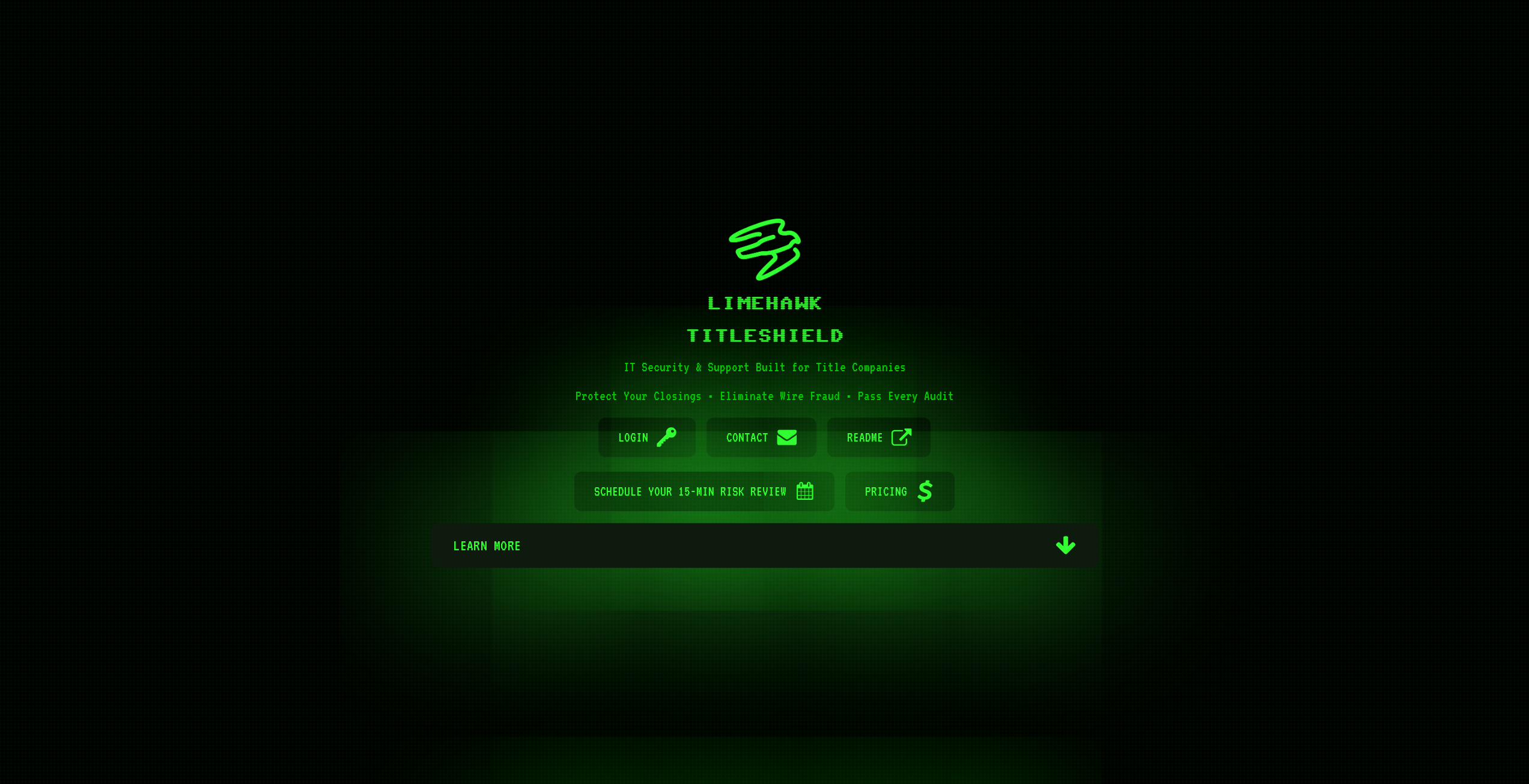
click at [834, 548] on span "Learn more" at bounding box center [748, 545] width 592 height 45
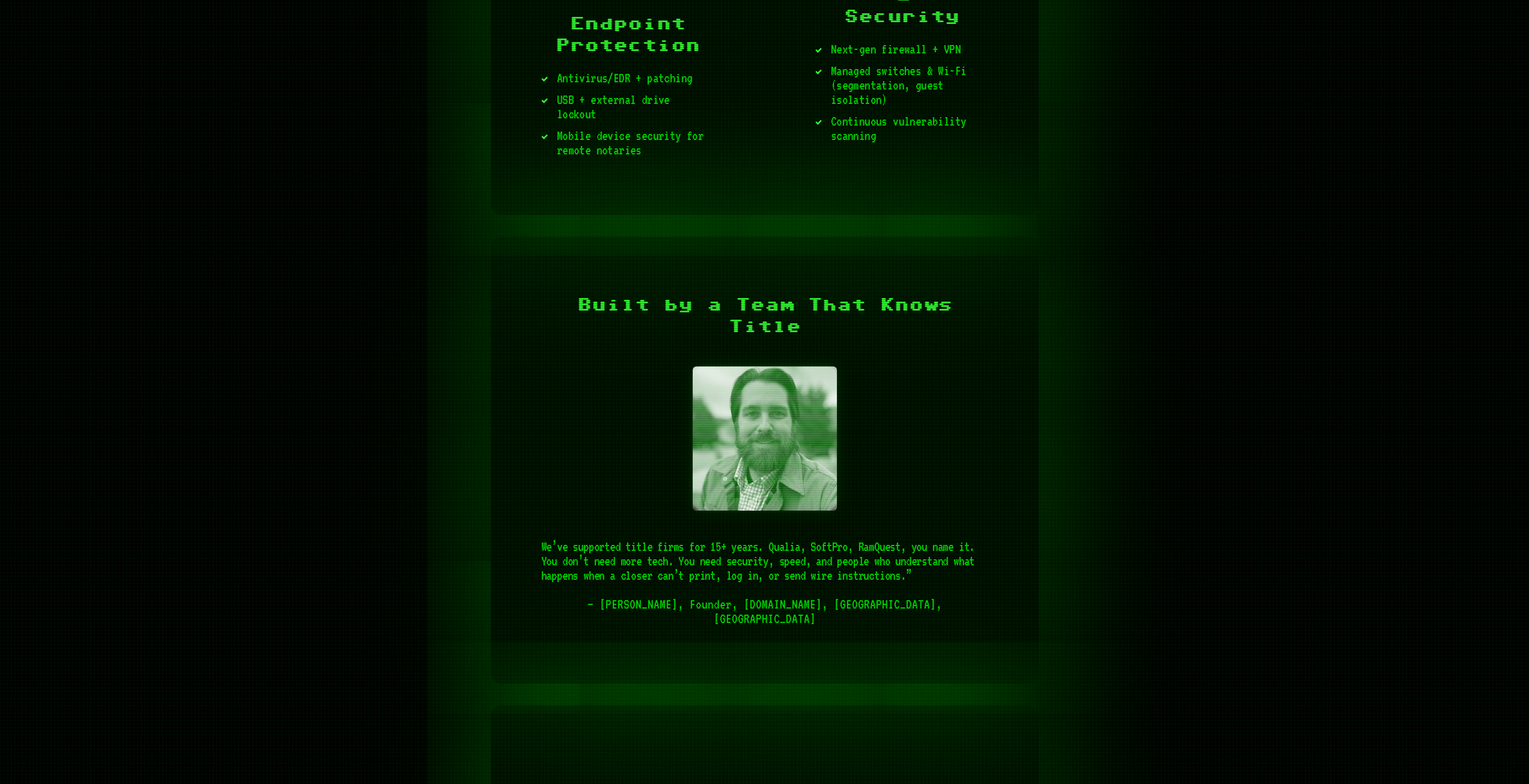
scroll to position [2847, 0]
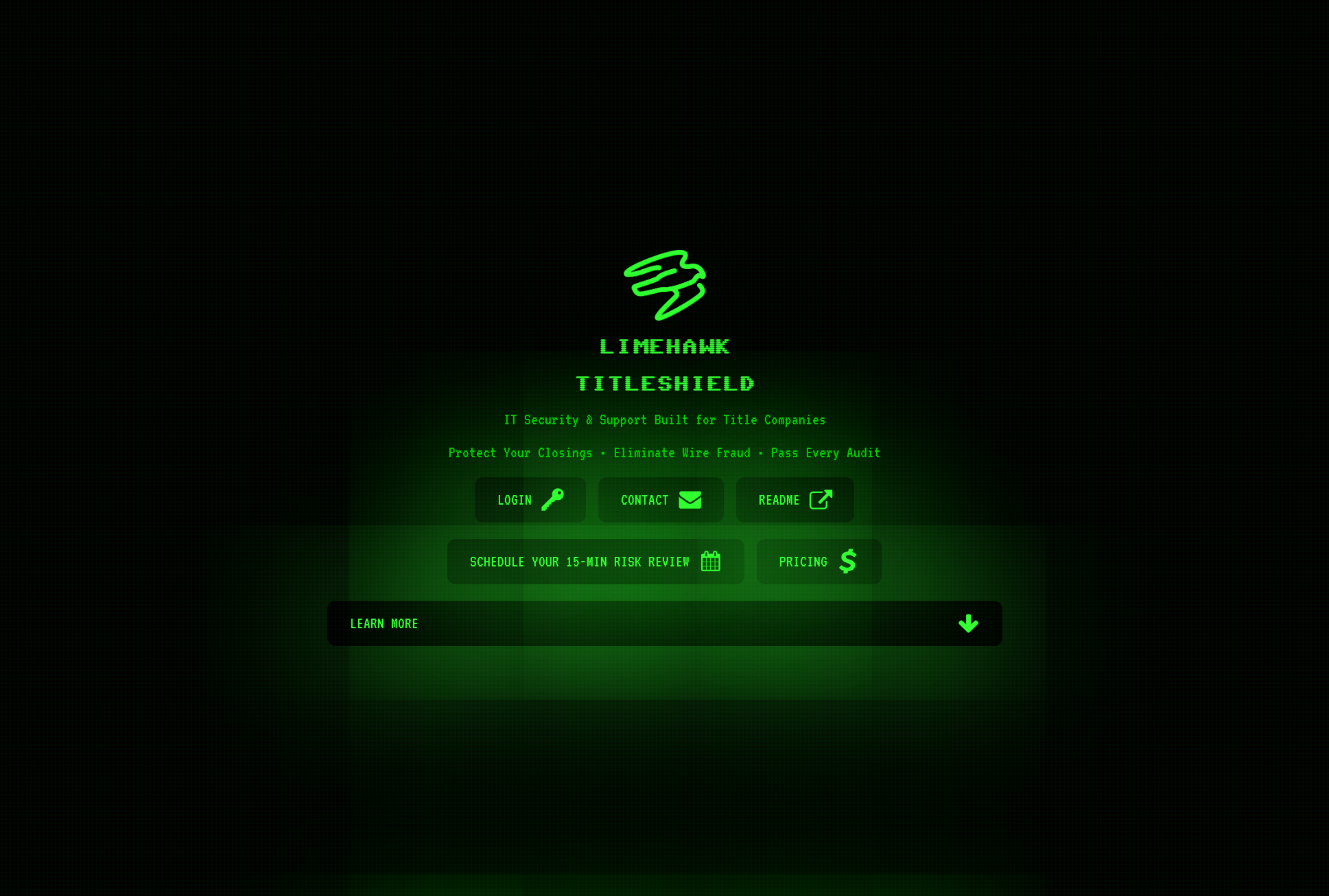
click at [977, 416] on h1 "IT Security & Support Built for Title Companies" at bounding box center [665, 420] width 675 height 16
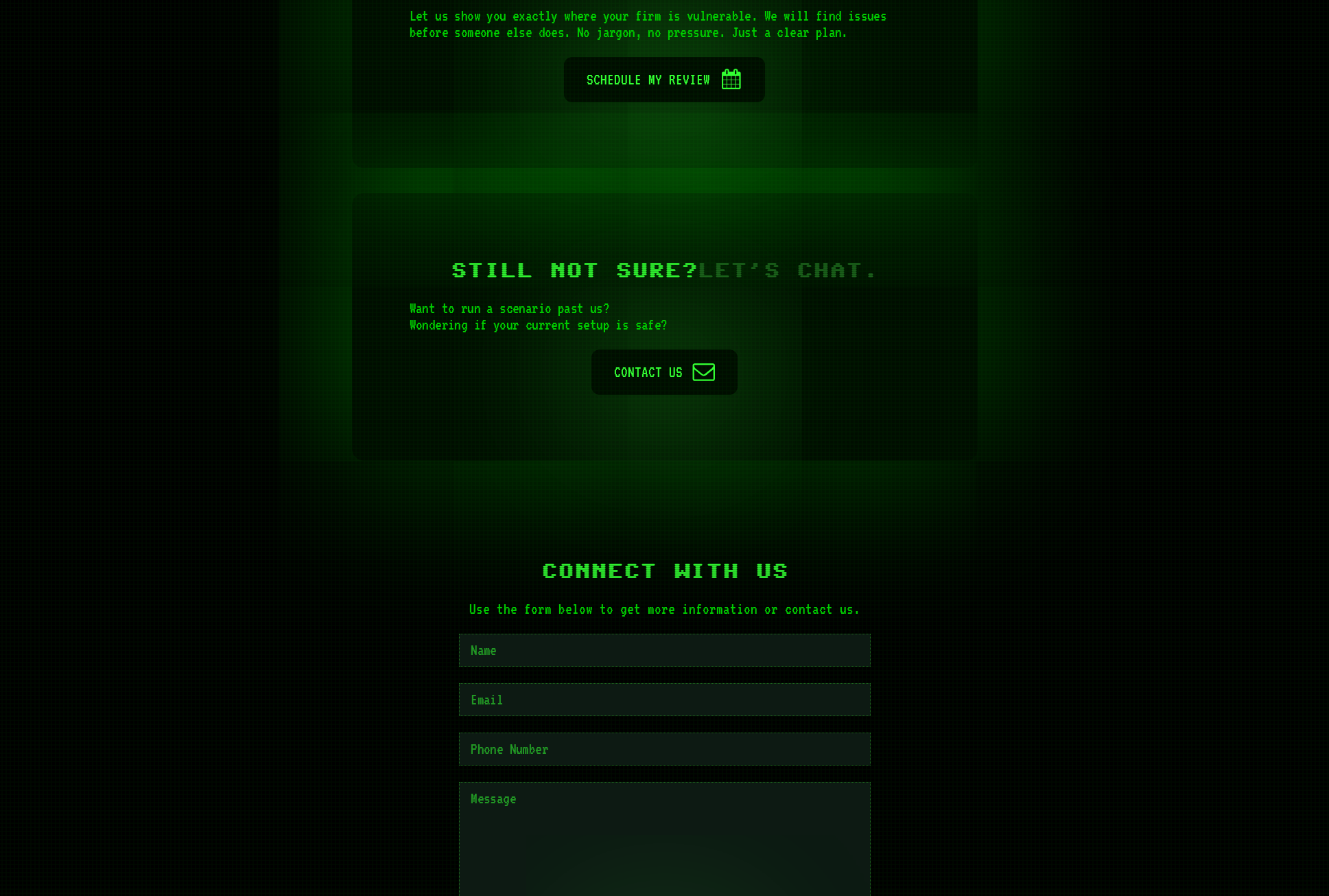
scroll to position [5858, 0]
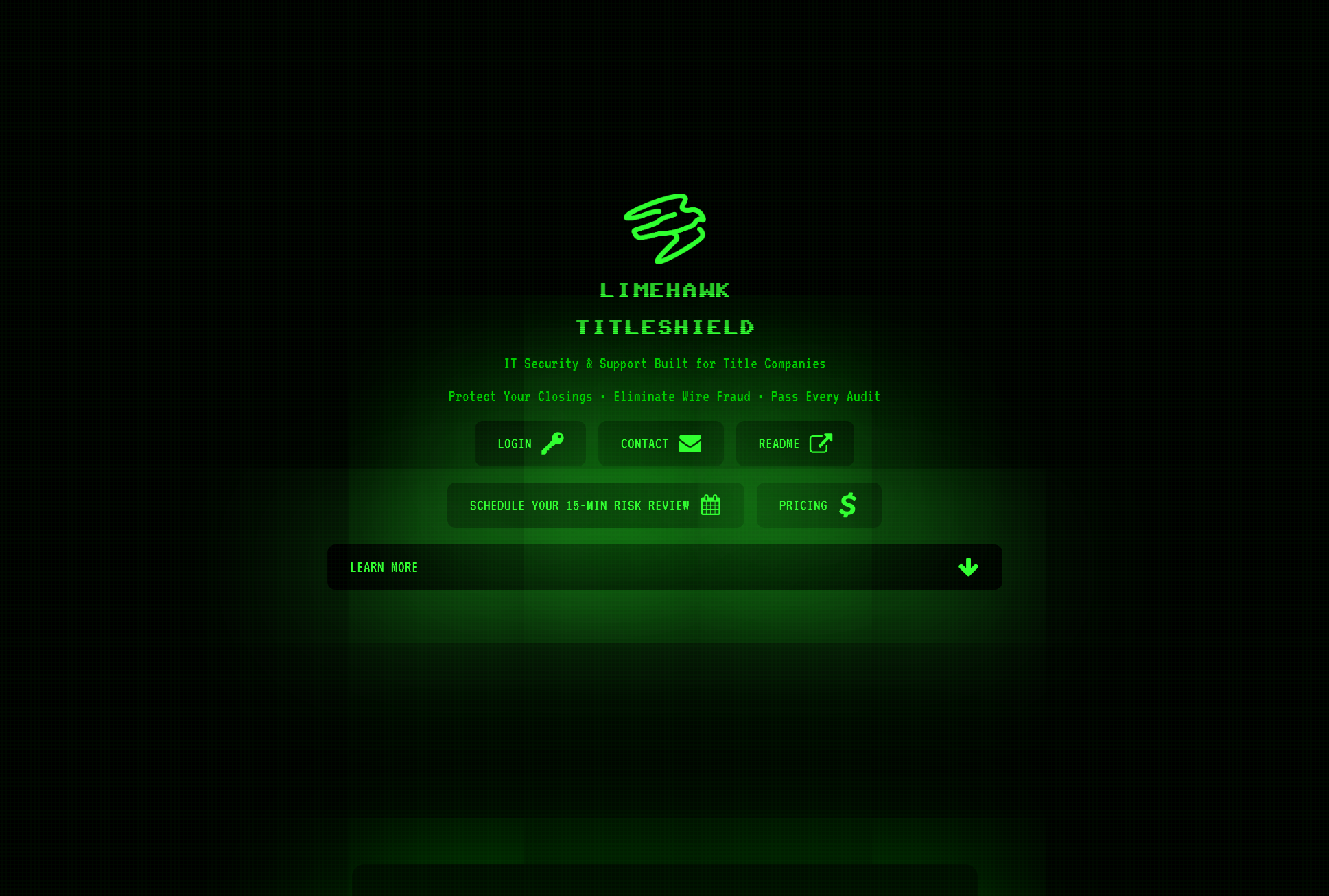
scroll to position [0, 0]
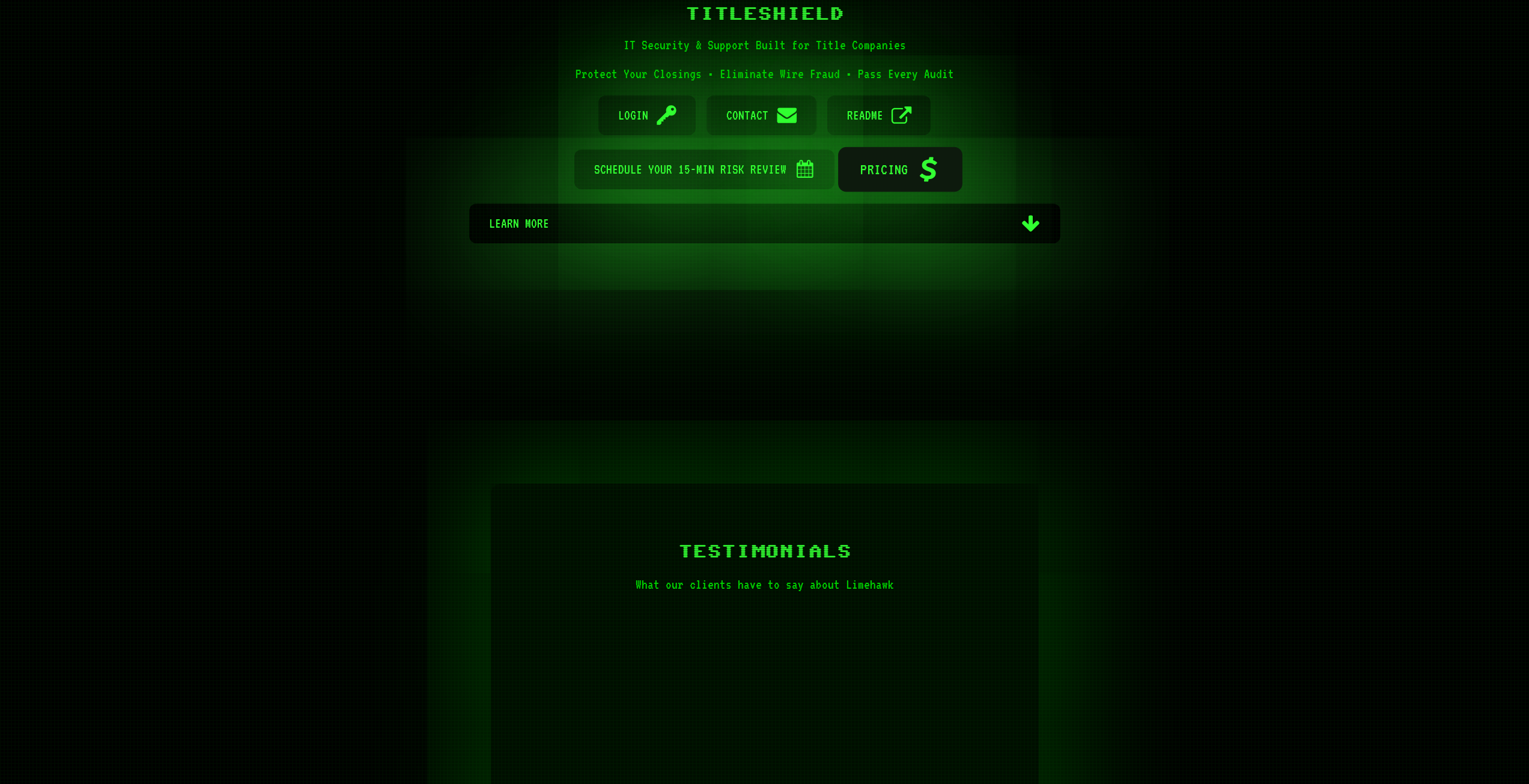
click at [859, 147] on link "Cash App Pricing" at bounding box center [900, 169] width 124 height 45
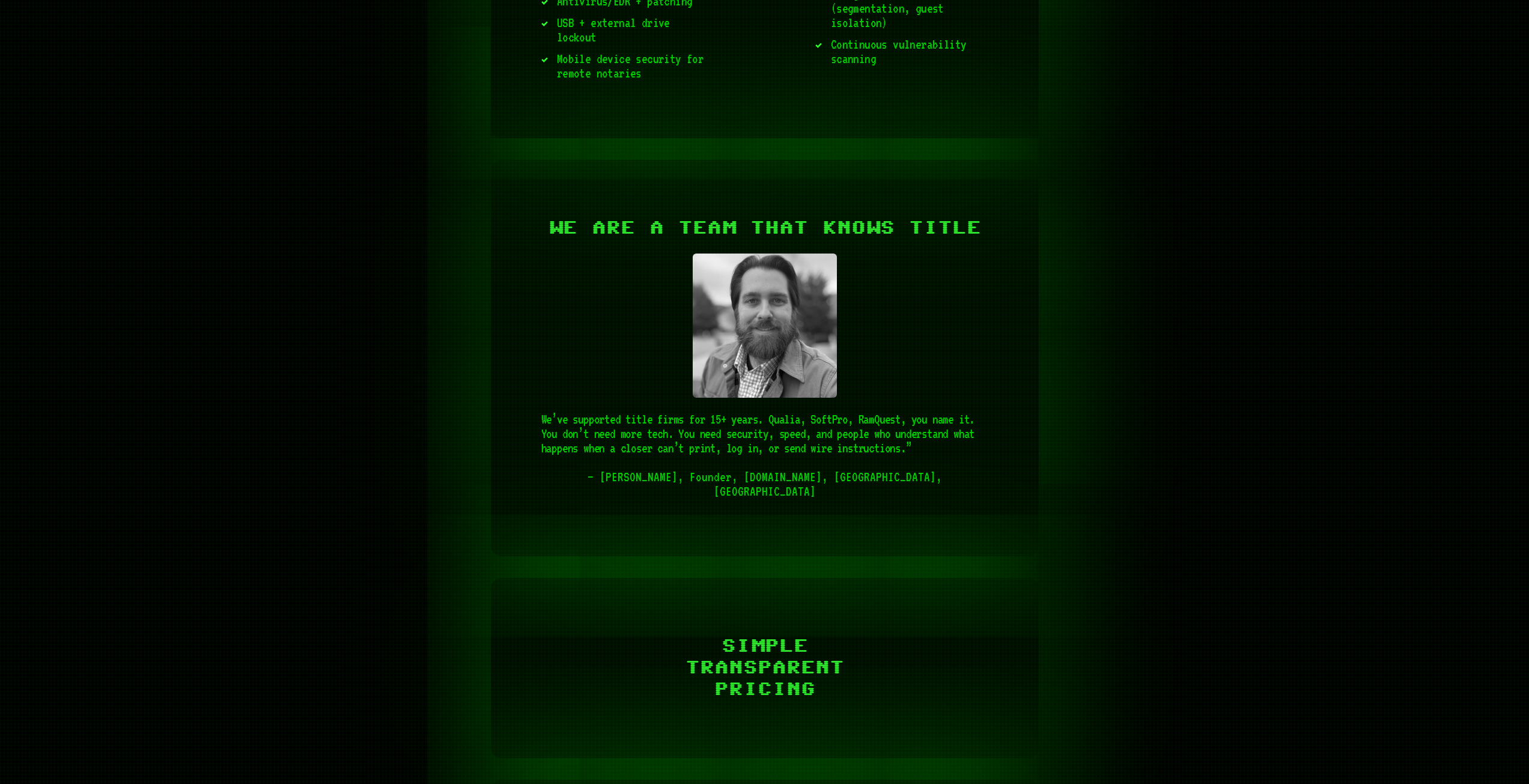
scroll to position [2715, 0]
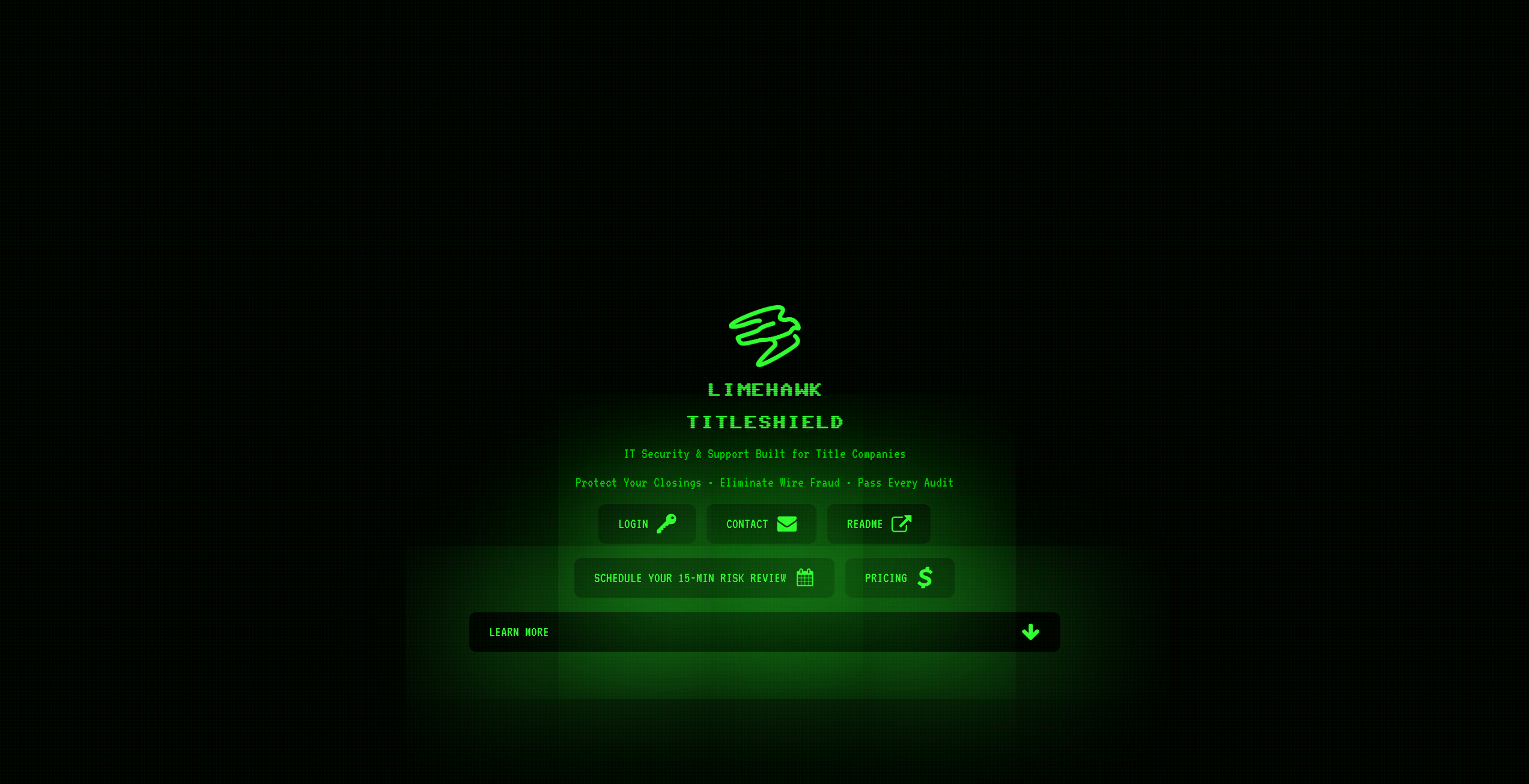
drag, startPoint x: 1035, startPoint y: 232, endPoint x: 1075, endPoint y: 565, distance: 335.4
click at [1075, 565] on div "Limehawk TitleShield IT Security & Support Built for Title Companies Protect Yo…" at bounding box center [764, 478] width 721 height 475
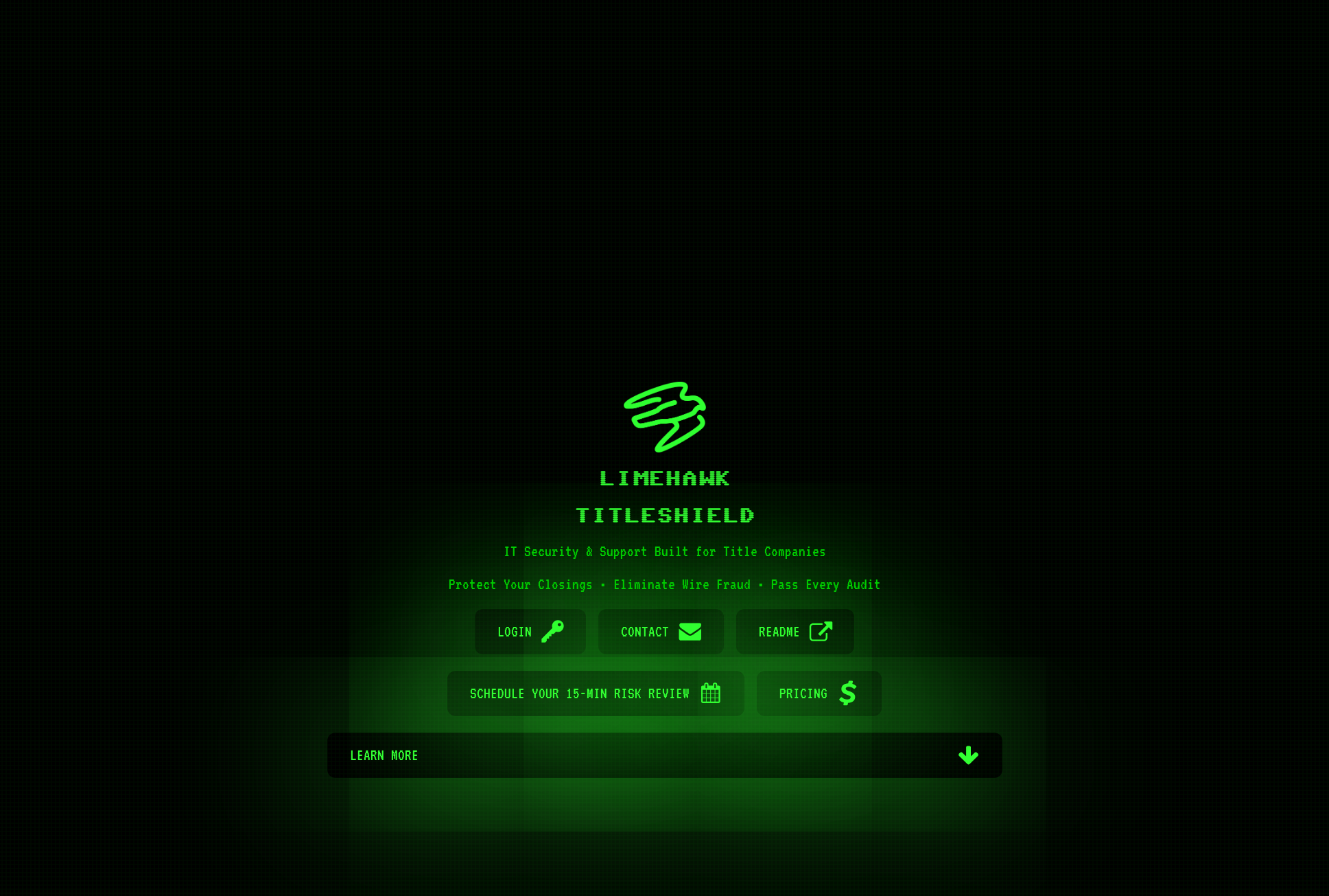
click at [1083, 575] on div "Limehawk TitleShield IT Security & Support Built for Title Companies Protect Yo…" at bounding box center [664, 579] width 1329 height 896
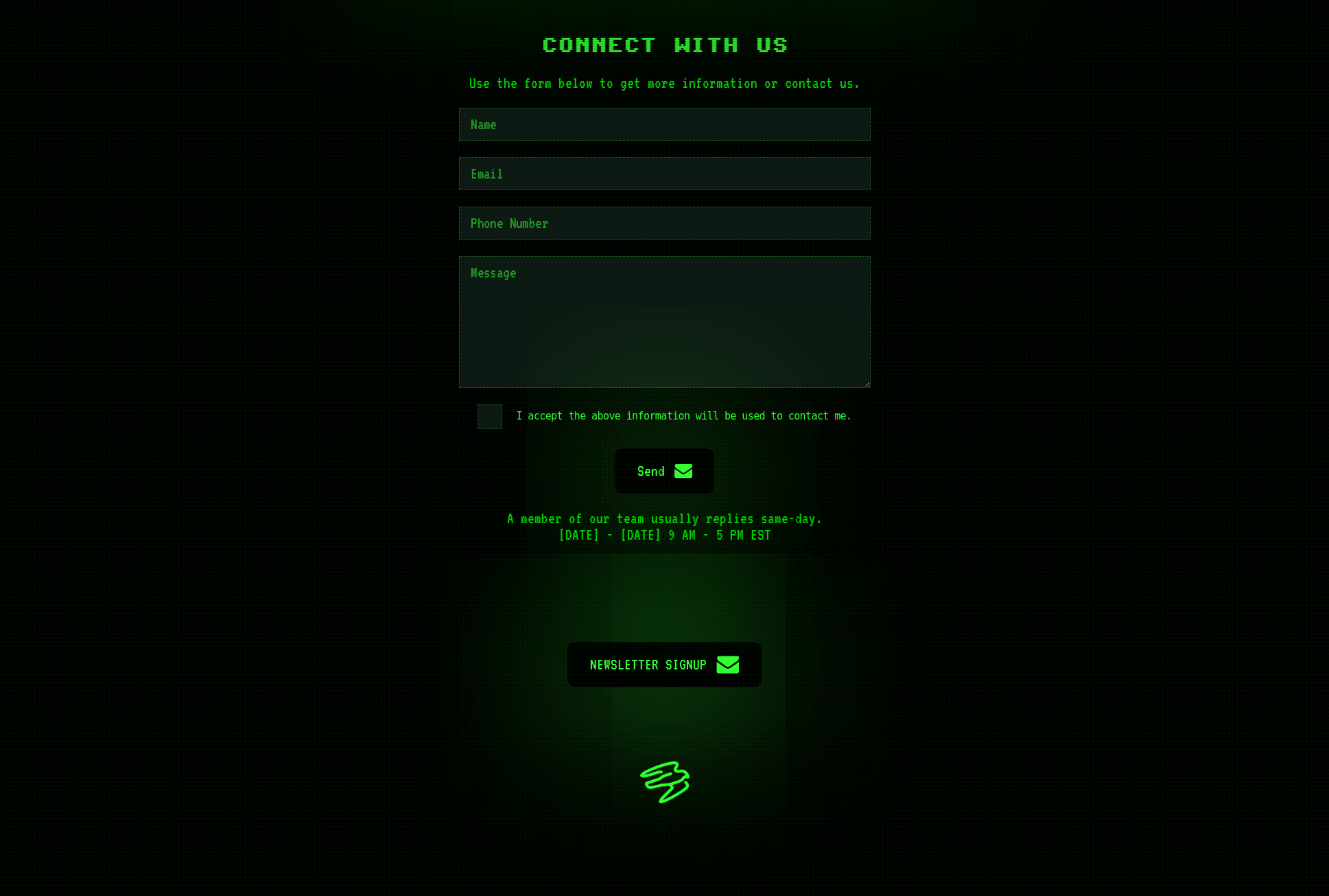
scroll to position [6506, 0]
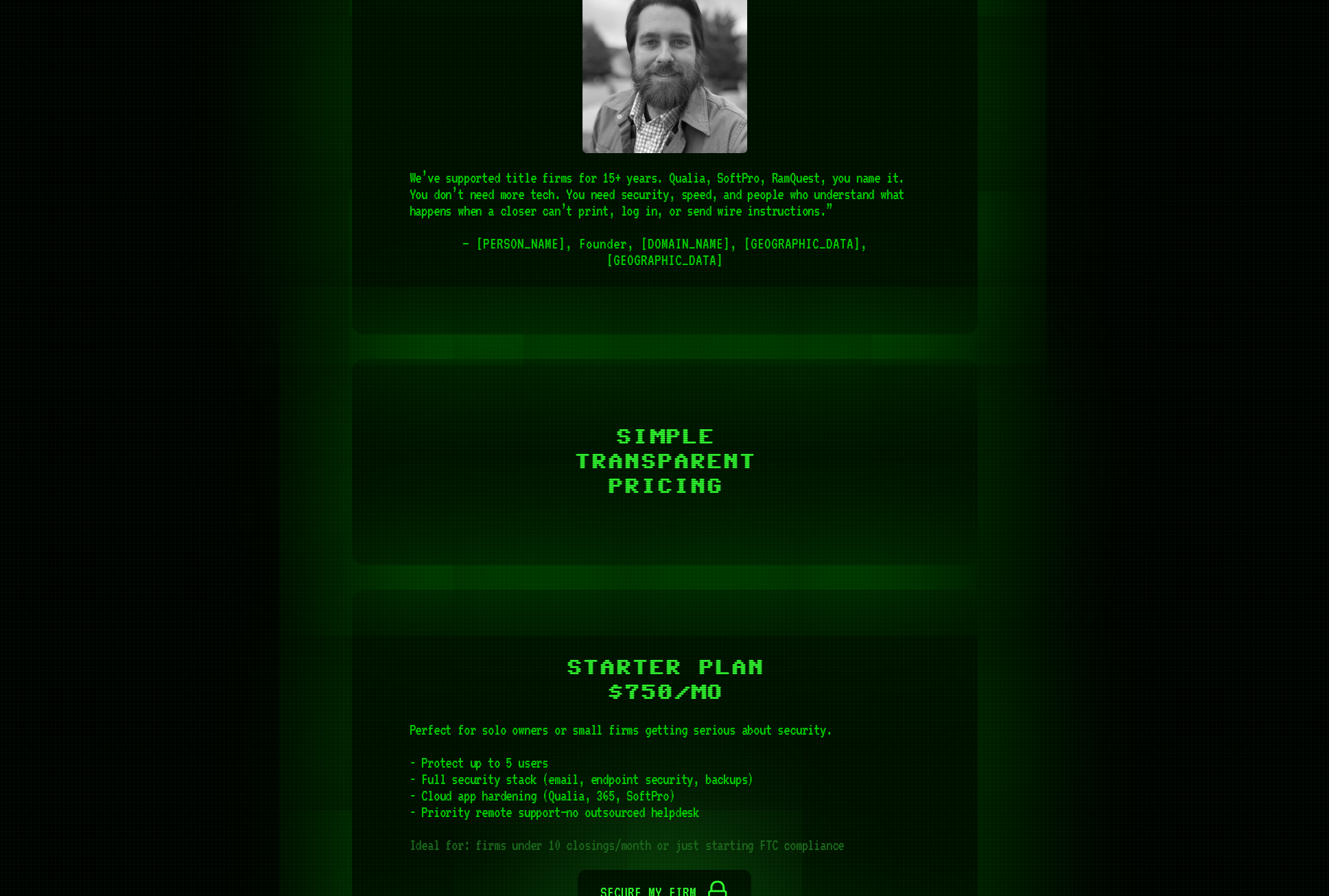
click at [1029, 532] on div "Limehawk TitleShield IT Security & Support Built for Title Companies Protect Yo…" at bounding box center [664, 91] width 741 height 7302
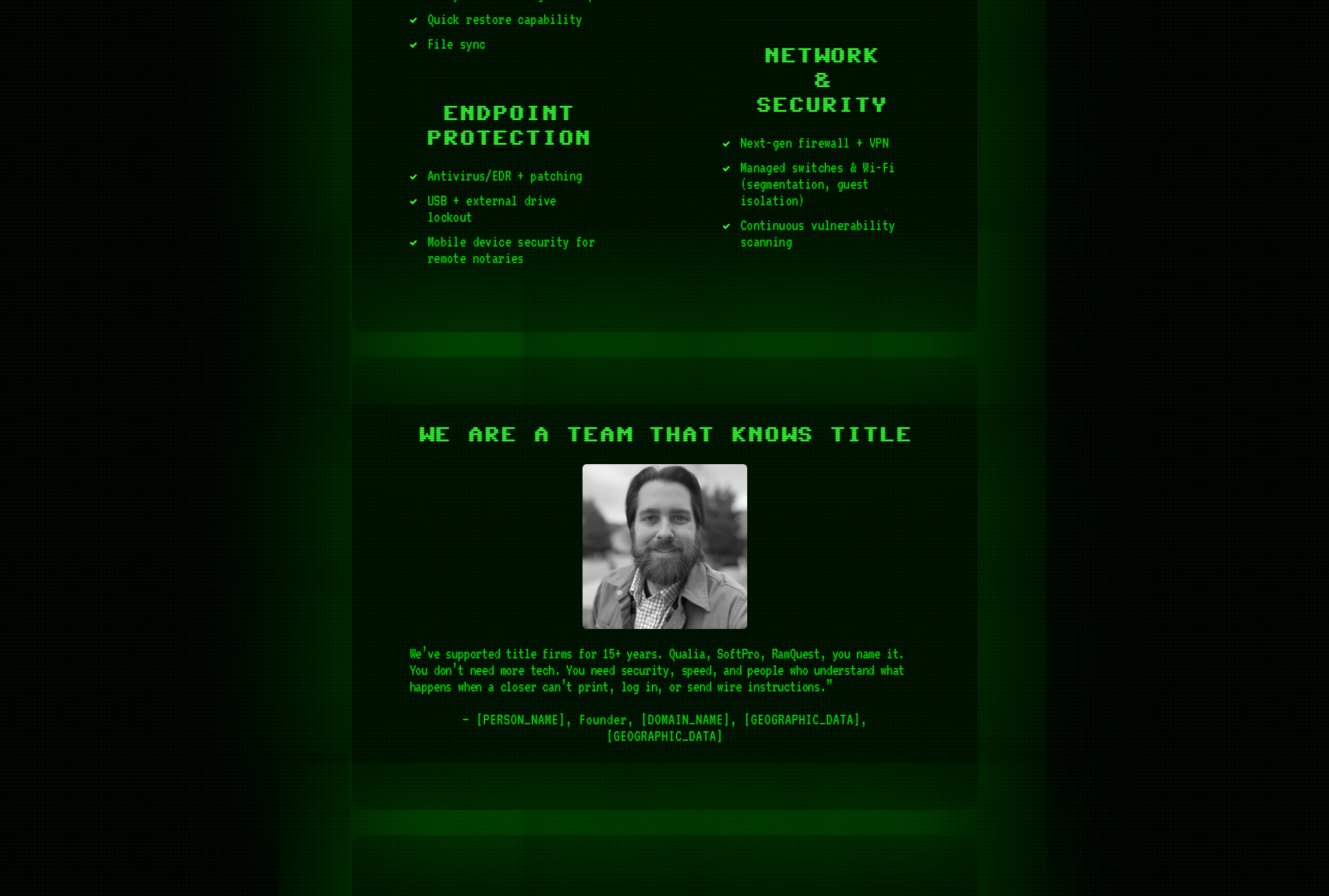
scroll to position [3211, 0]
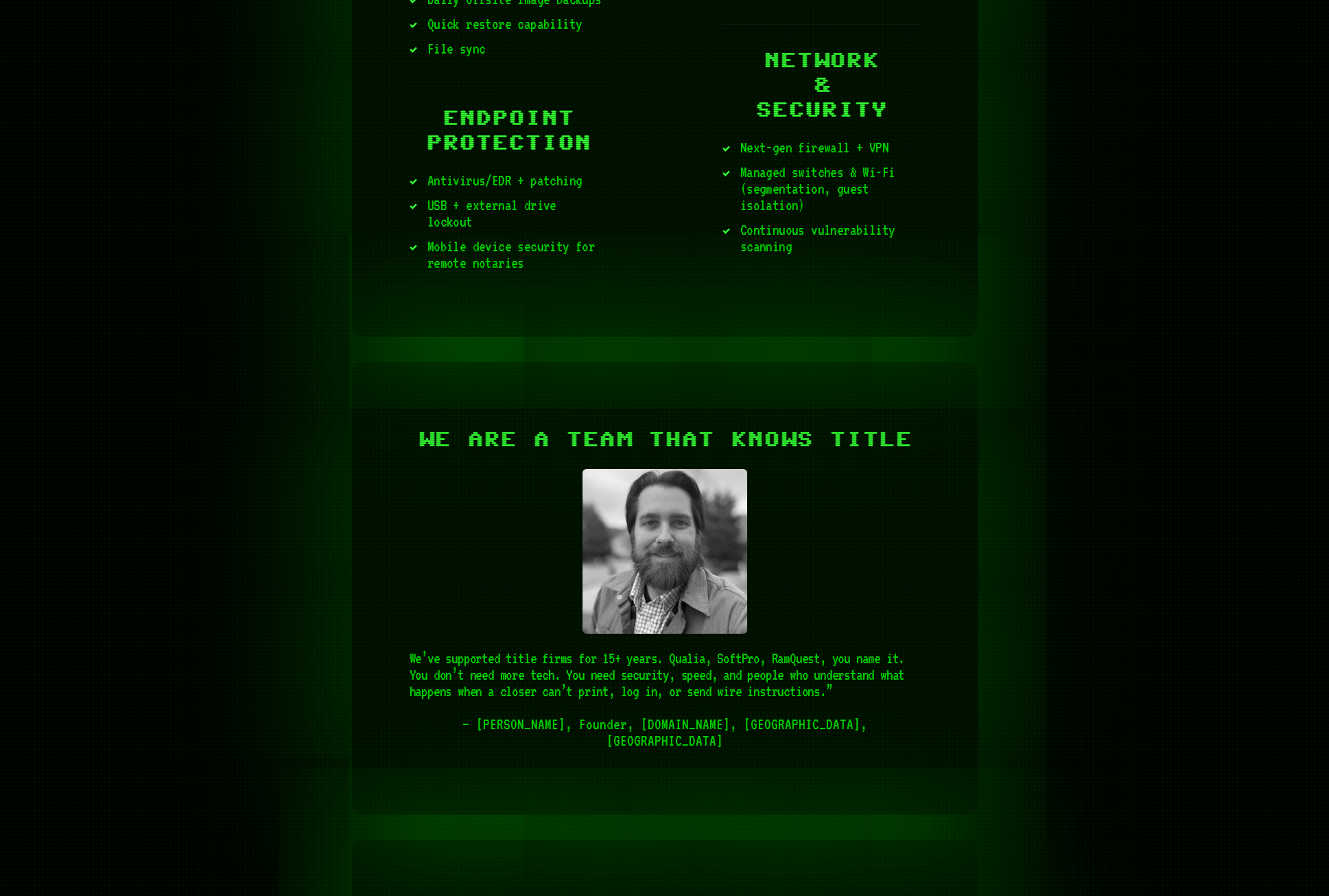
click at [1139, 409] on div "Limehawk TitleShield IT Security & Support Built for Title Companies Protect Yo…" at bounding box center [664, 571] width 1329 height 7302
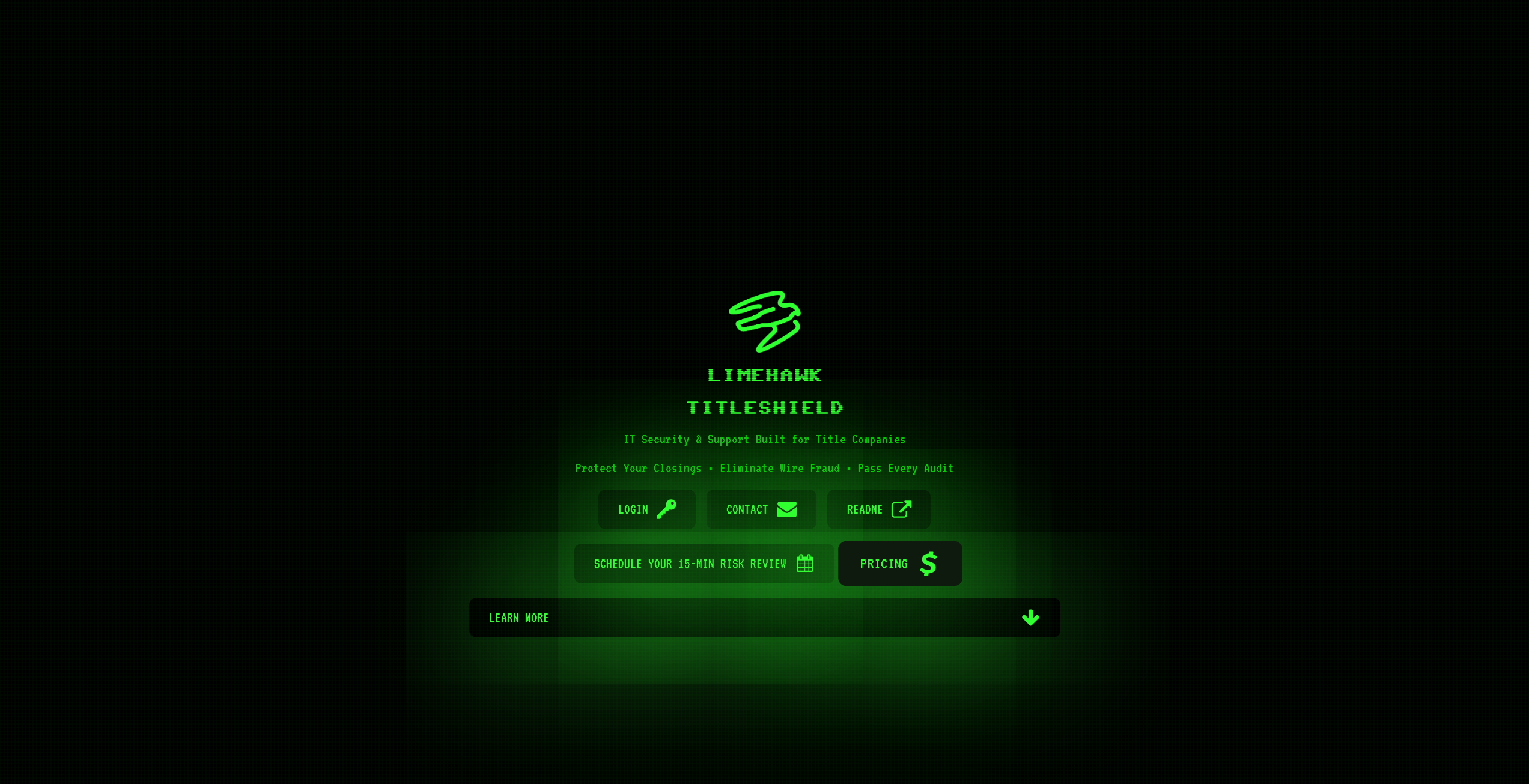
click at [877, 556] on span "Pricing" at bounding box center [884, 563] width 47 height 45
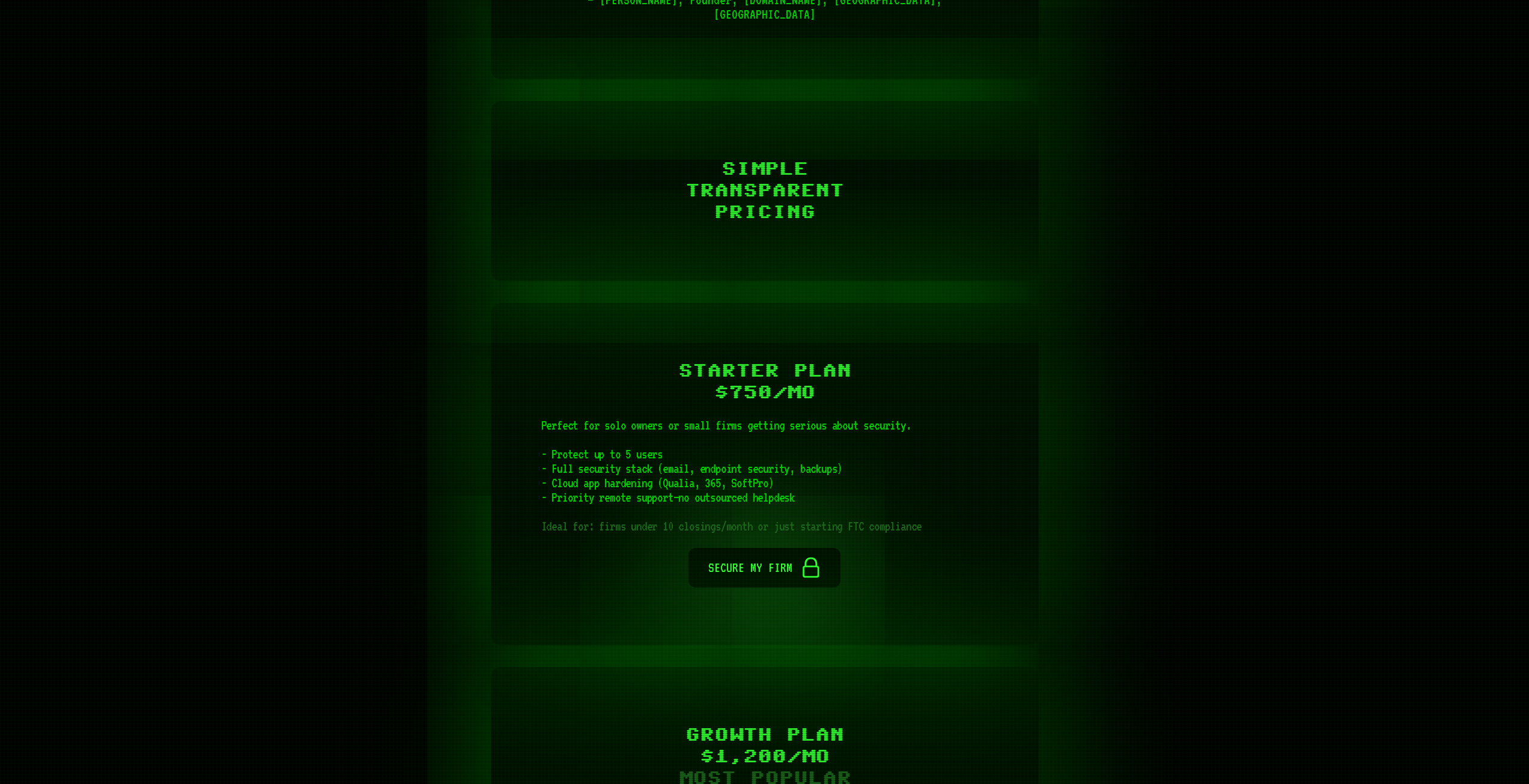
scroll to position [2715, 0]
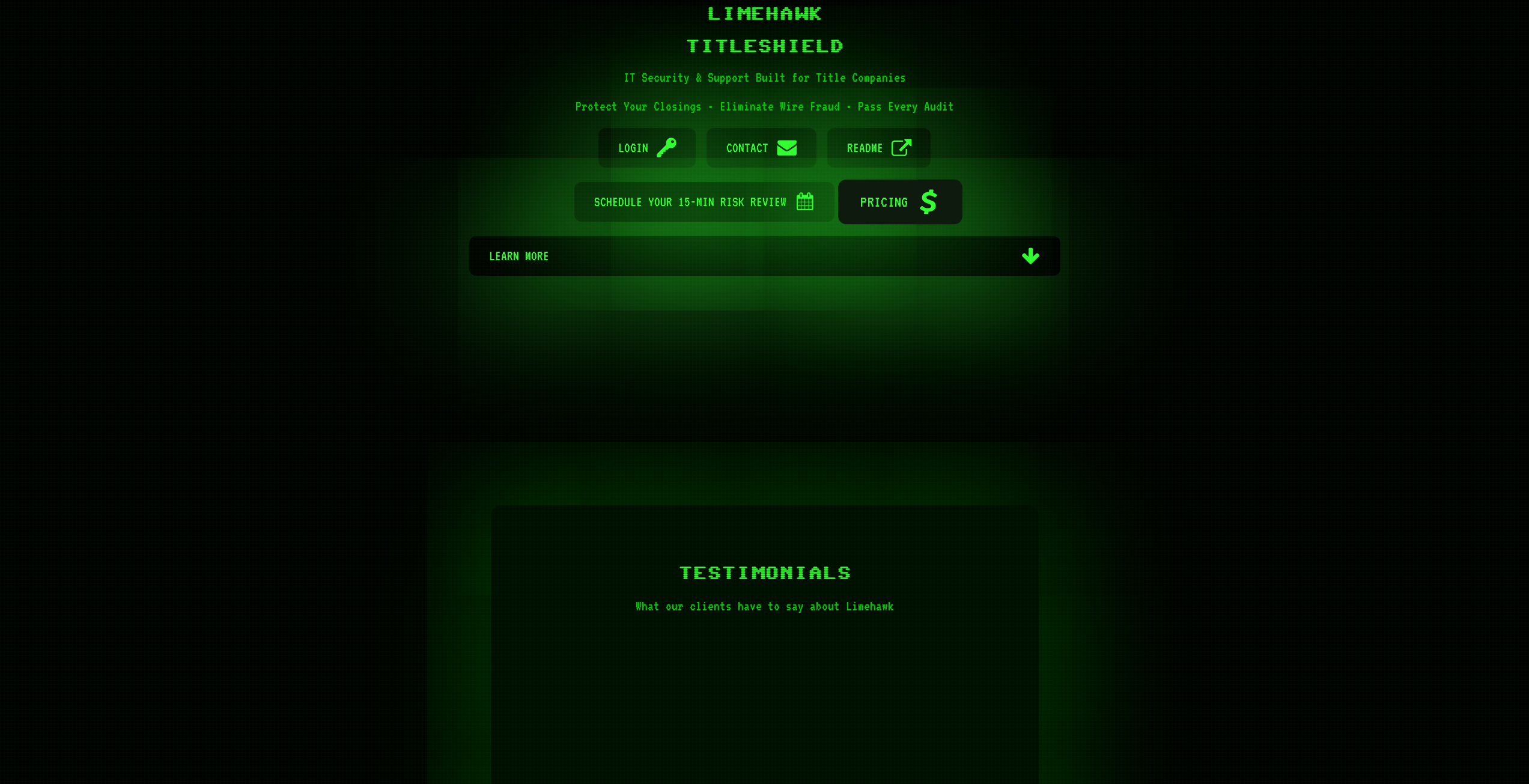
click at [892, 201] on span "Pricing" at bounding box center [884, 201] width 47 height 45
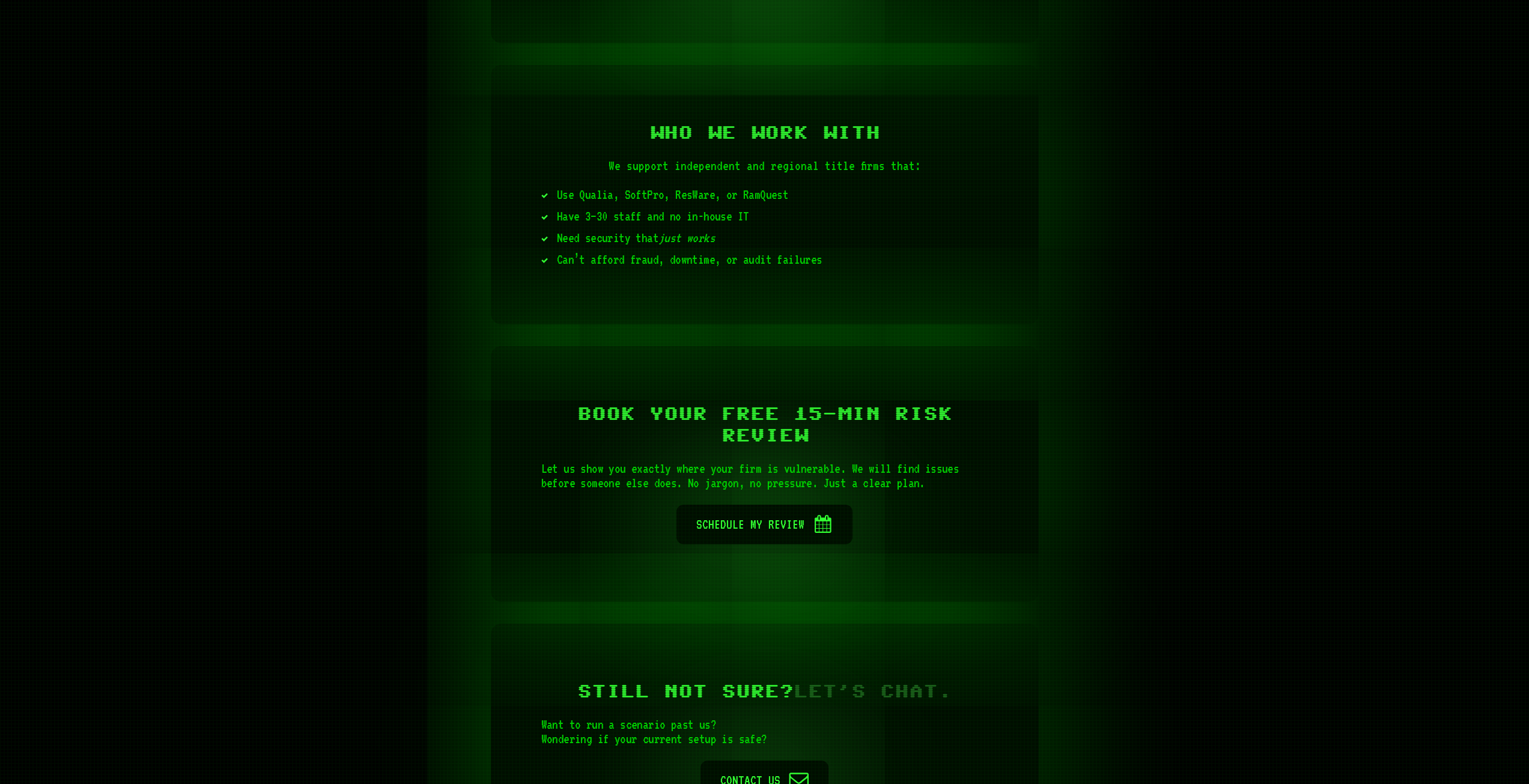
scroll to position [5627, 0]
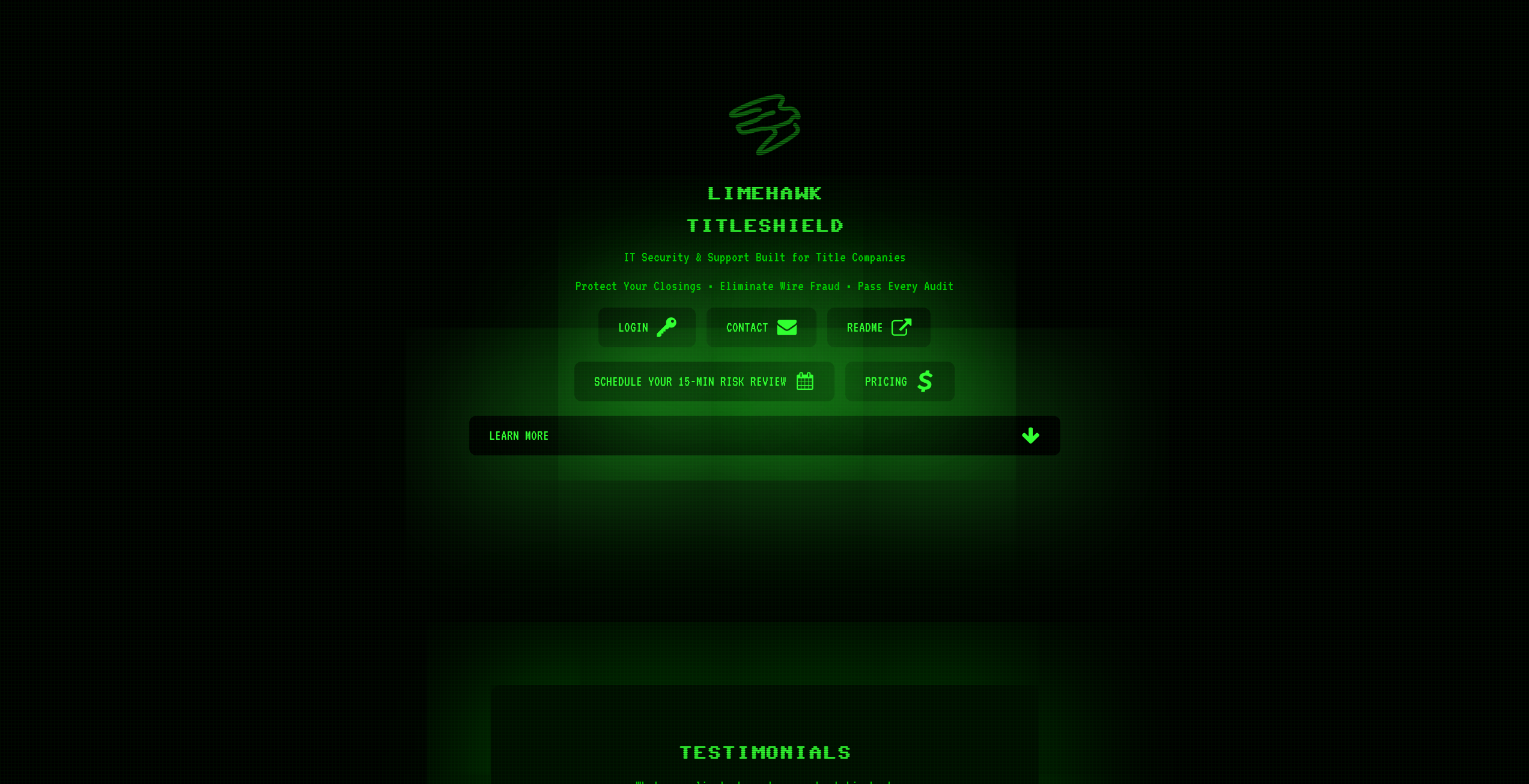
scroll to position [120, 0]
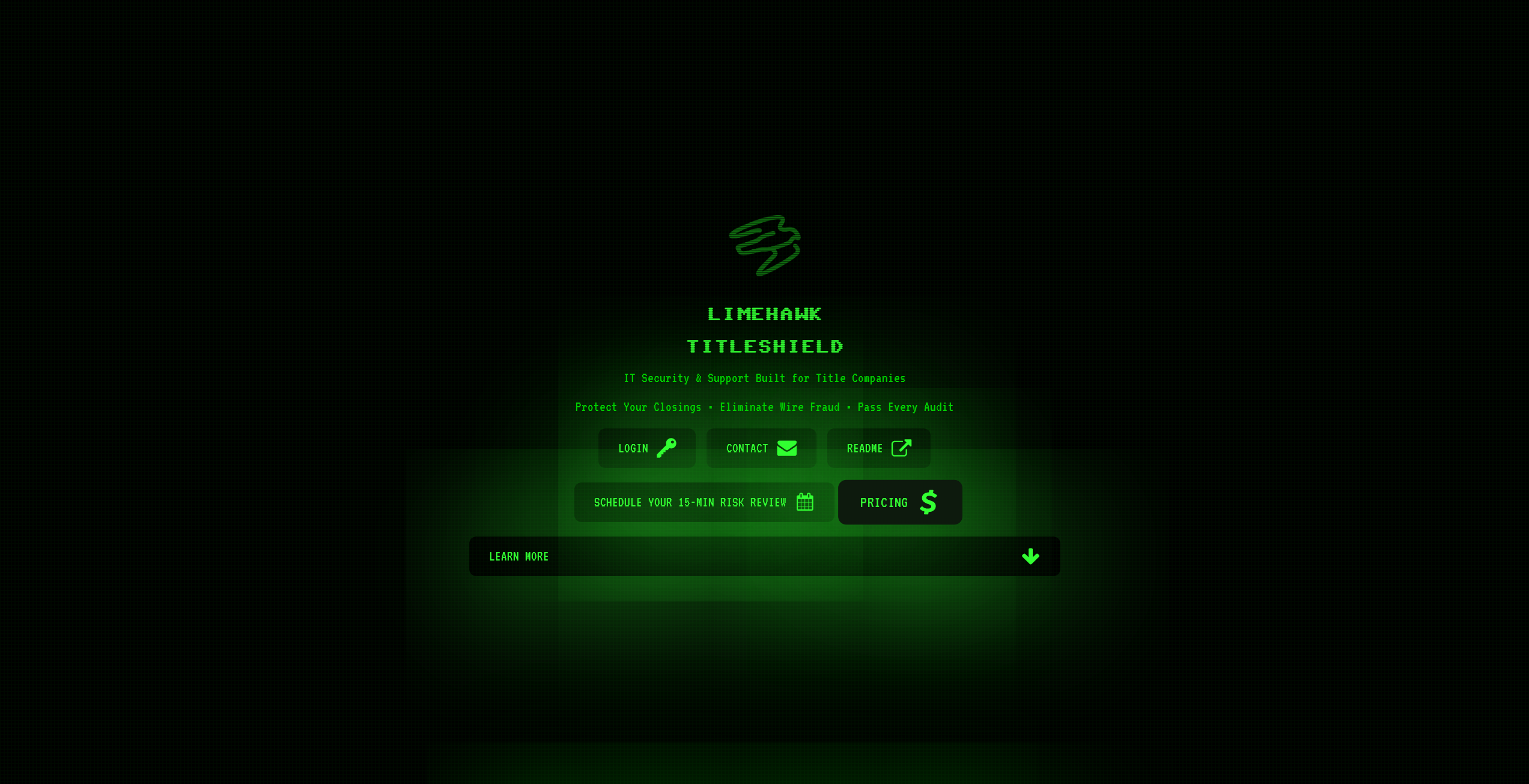
click at [894, 512] on span "Pricing" at bounding box center [884, 501] width 47 height 45
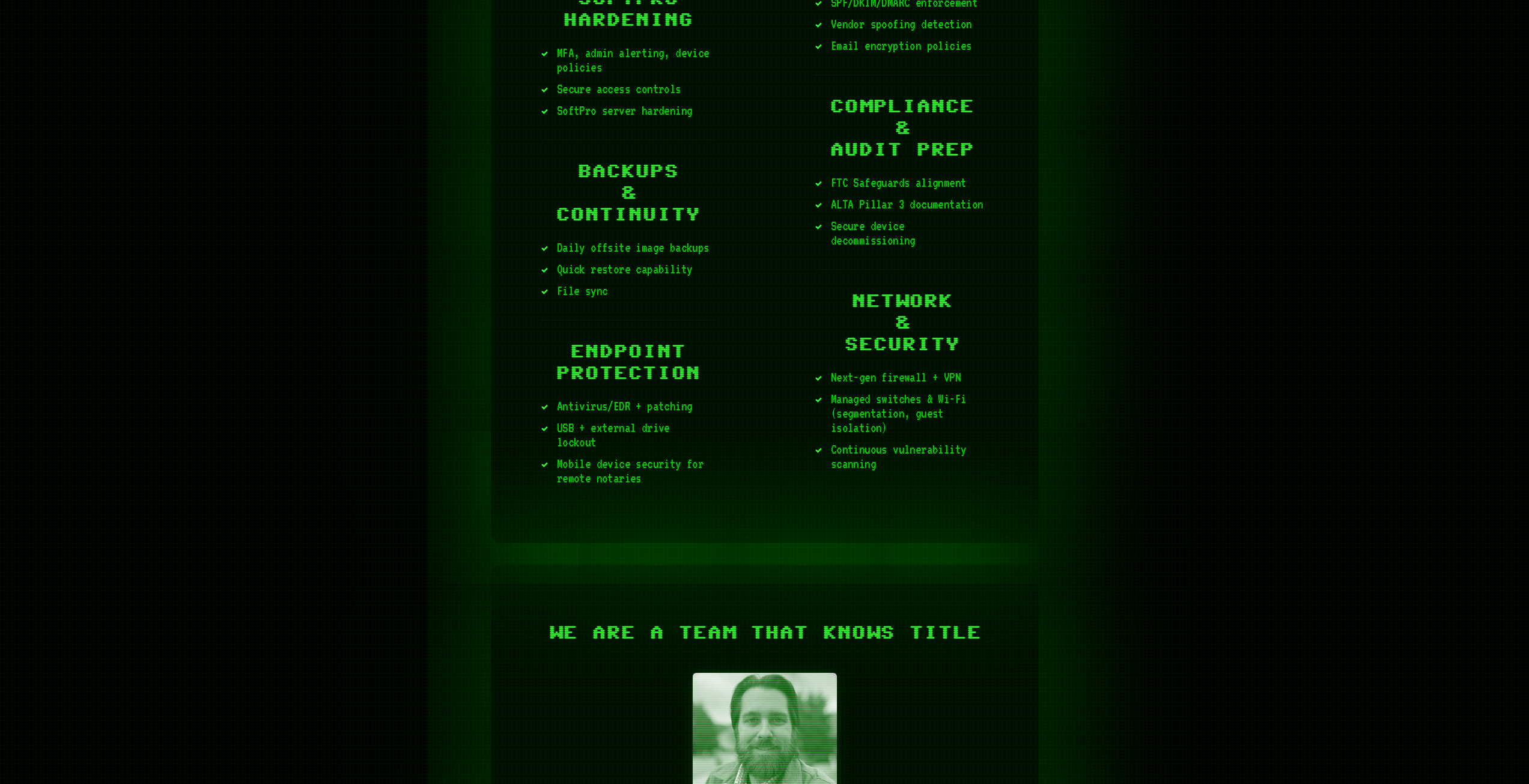
scroll to position [2444, 0]
